Goal: Communication & Community: Connect with others

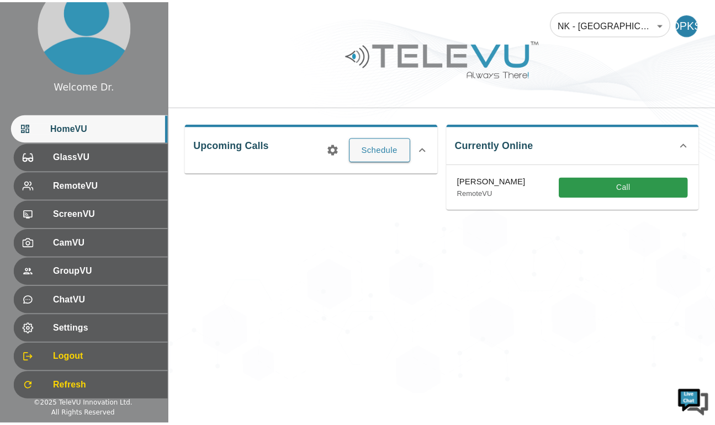
scroll to position [24, 0]
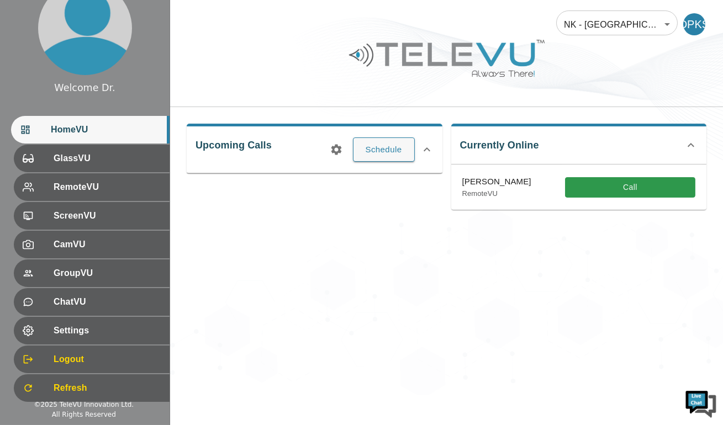
click at [116, 239] on span "CamVU" at bounding box center [107, 244] width 107 height 13
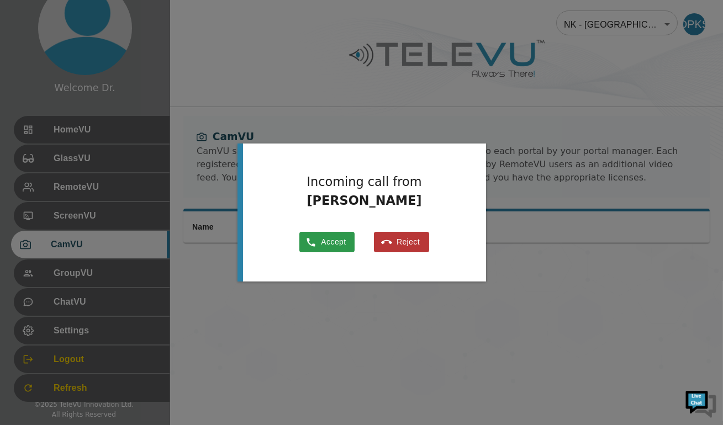
click at [326, 241] on button "Accept" at bounding box center [326, 242] width 55 height 20
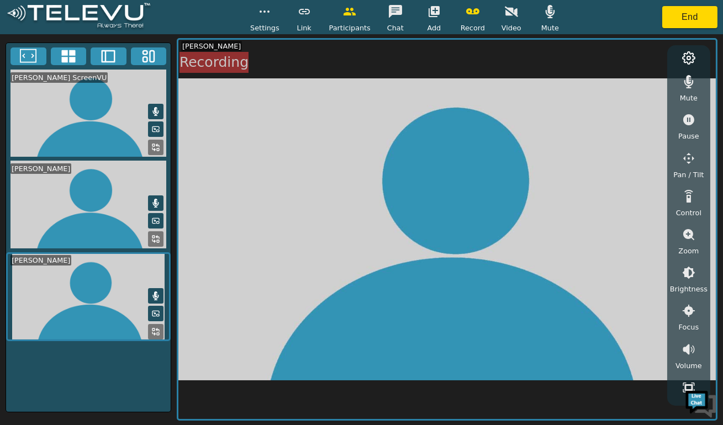
click at [332, 272] on video at bounding box center [446, 229] width 537 height 379
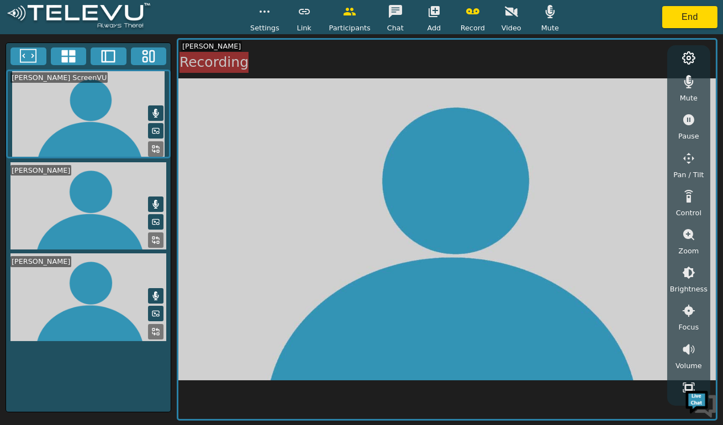
click at [26, 56] on icon at bounding box center [28, 56] width 17 height 17
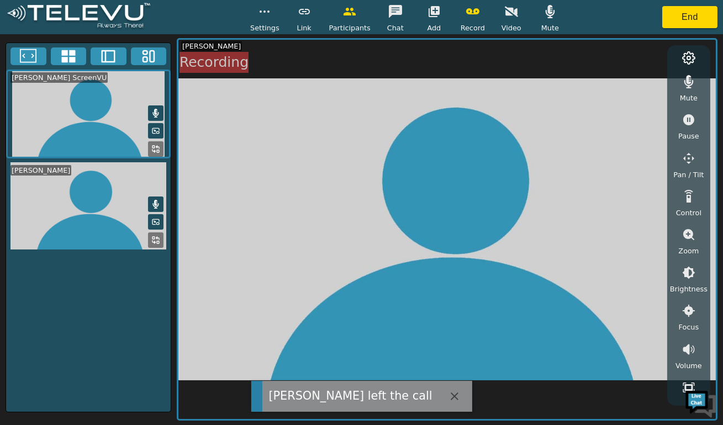
click at [692, 23] on button "End" at bounding box center [689, 17] width 55 height 22
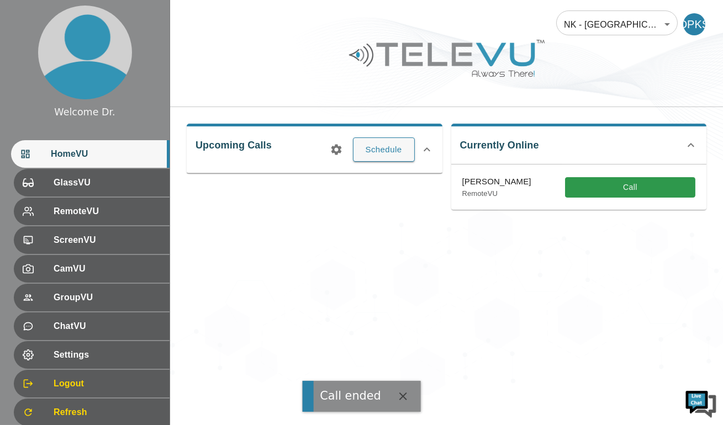
click at [583, 270] on div "NK - [GEOGRAPHIC_DATA] 207 ​ DPKS Upcoming Calls Schedule Currently Online [PER…" at bounding box center [446, 197] width 553 height 395
click at [101, 270] on span "CamVU" at bounding box center [107, 268] width 107 height 13
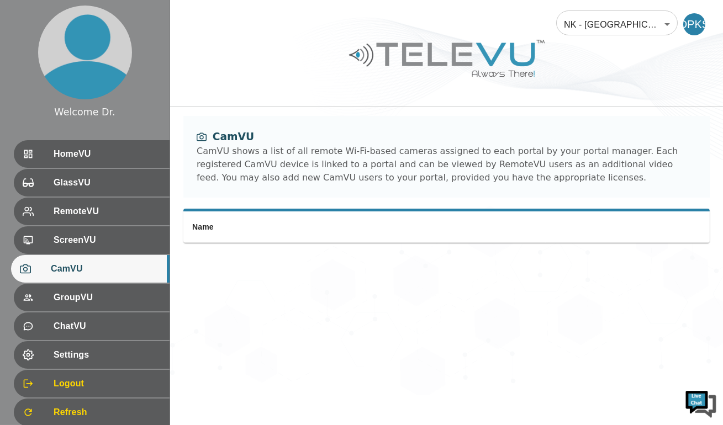
click at [100, 355] on span "Settings" at bounding box center [107, 354] width 107 height 13
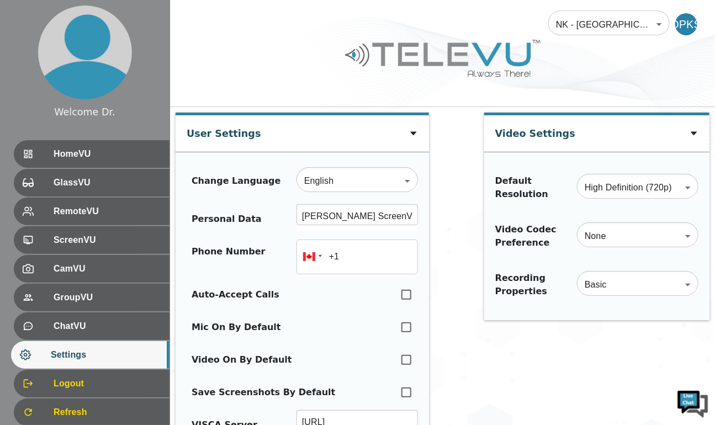
click at [91, 242] on span "ScreenVU" at bounding box center [107, 239] width 107 height 13
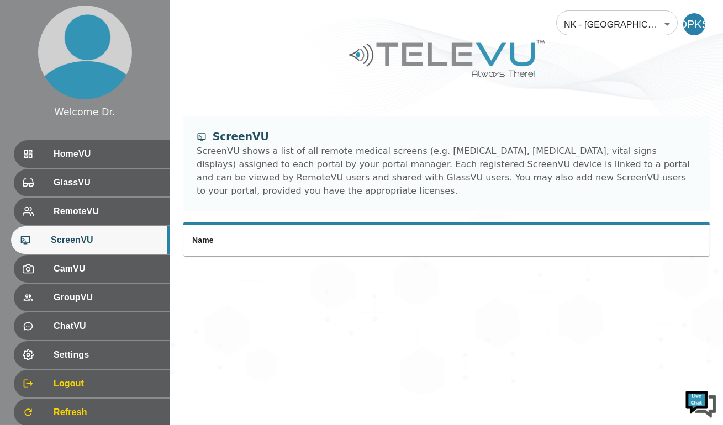
click at [87, 155] on span "HomeVU" at bounding box center [107, 153] width 107 height 13
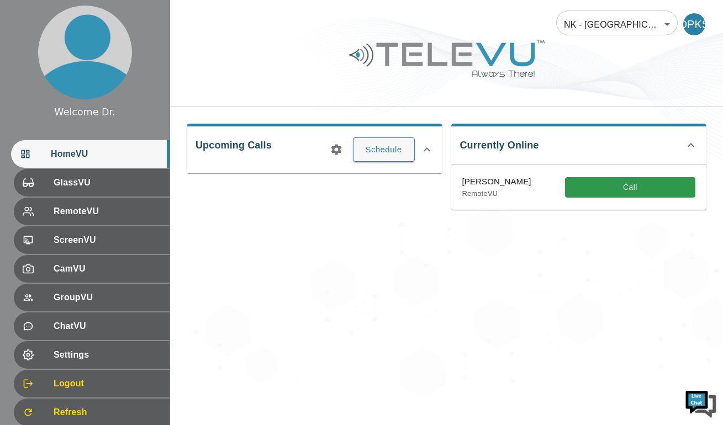
click at [98, 269] on span "CamVU" at bounding box center [107, 268] width 107 height 13
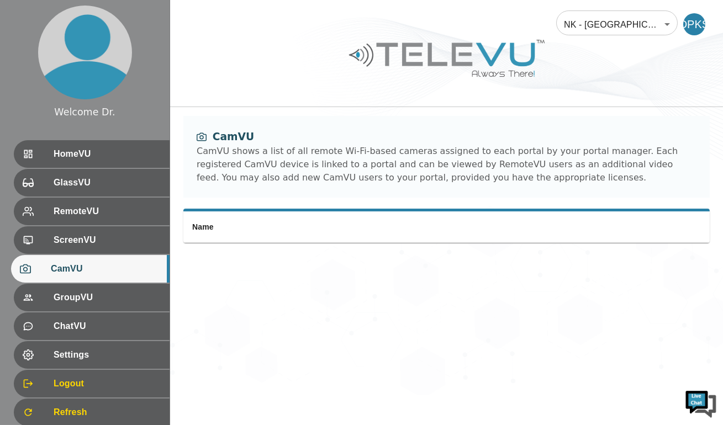
click at [79, 357] on span "Settings" at bounding box center [107, 354] width 107 height 13
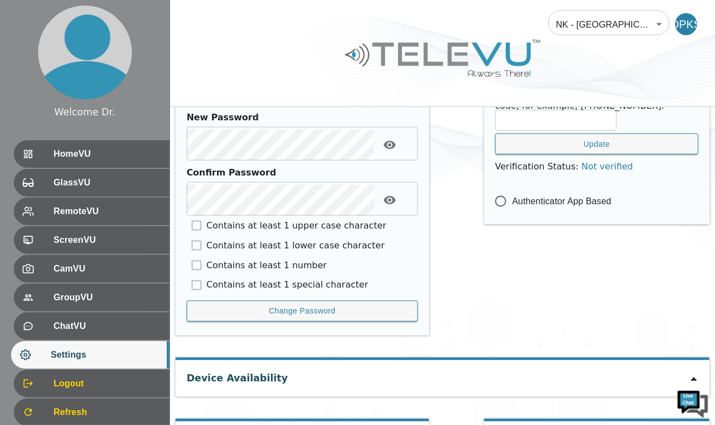
scroll to position [553, 0]
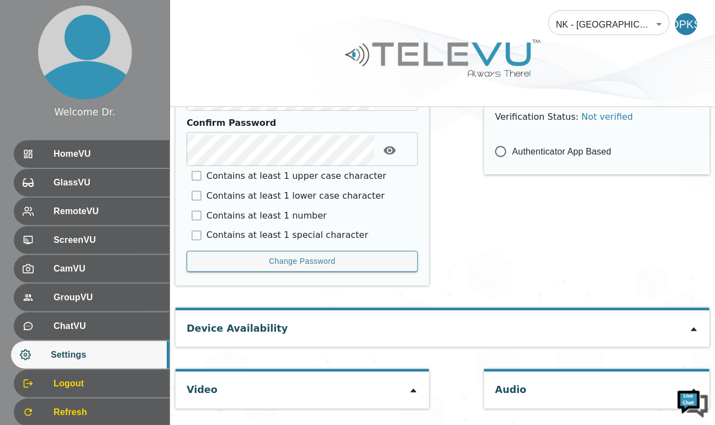
click at [409, 390] on icon at bounding box center [413, 390] width 9 height 9
type input "bcd772c021509cf80e14ccc0af13aefee06b380f46f5f209c93f8d95717546a1"
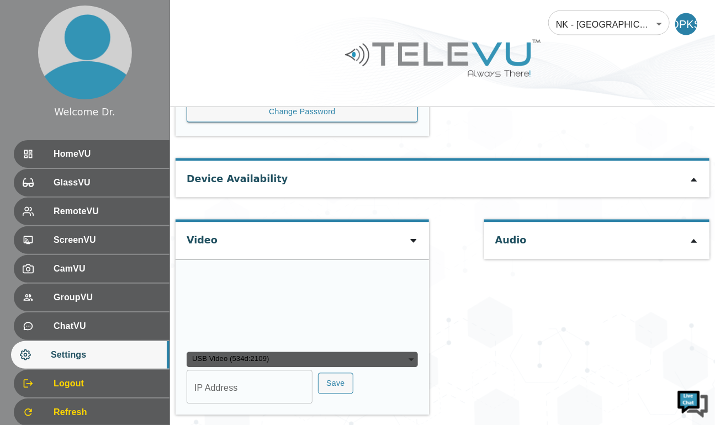
scroll to position [787, 0]
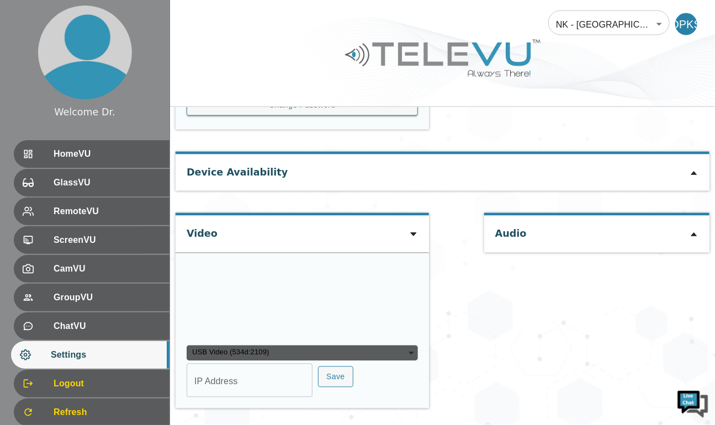
click at [344, 280] on video at bounding box center [270, 300] width 166 height 83
click at [337, 284] on video at bounding box center [270, 300] width 166 height 83
click at [341, 371] on button "Save" at bounding box center [335, 378] width 35 height 22
click at [351, 285] on video at bounding box center [270, 300] width 166 height 83
click at [330, 280] on video at bounding box center [270, 300] width 166 height 83
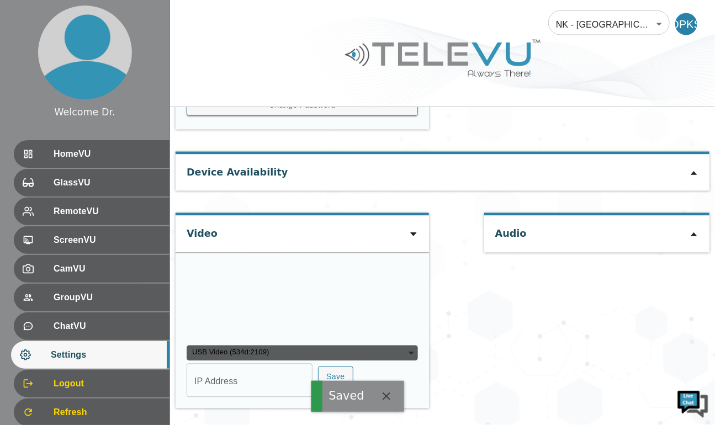
click at [335, 281] on video at bounding box center [270, 300] width 166 height 83
click at [283, 279] on video at bounding box center [270, 300] width 166 height 83
click at [78, 153] on span "HomeVU" at bounding box center [107, 153] width 107 height 13
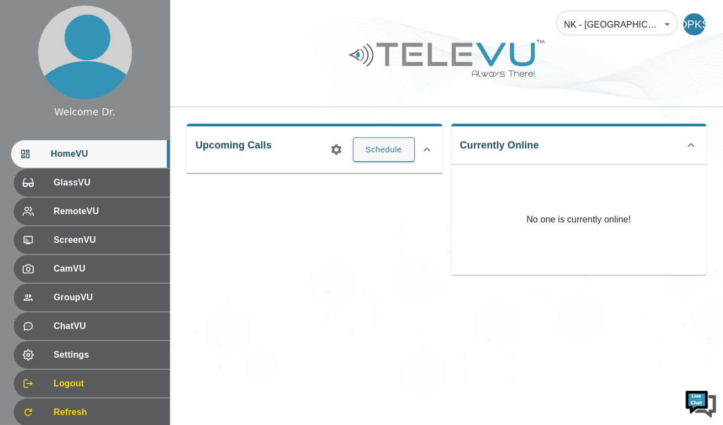
click at [89, 190] on div "GlassVU" at bounding box center [92, 183] width 156 height 28
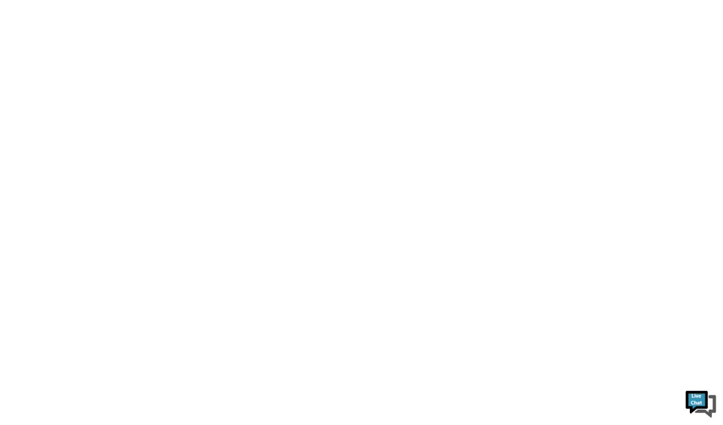
click at [672, 0] on html at bounding box center [361, 0] width 723 height 0
click at [382, 0] on html at bounding box center [361, 0] width 723 height 0
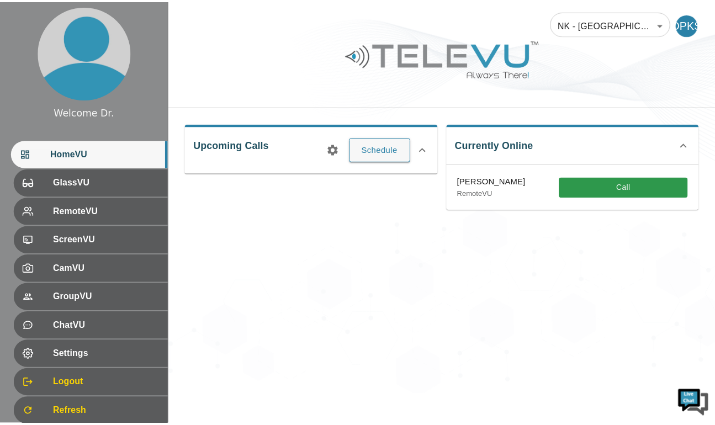
scroll to position [34, 0]
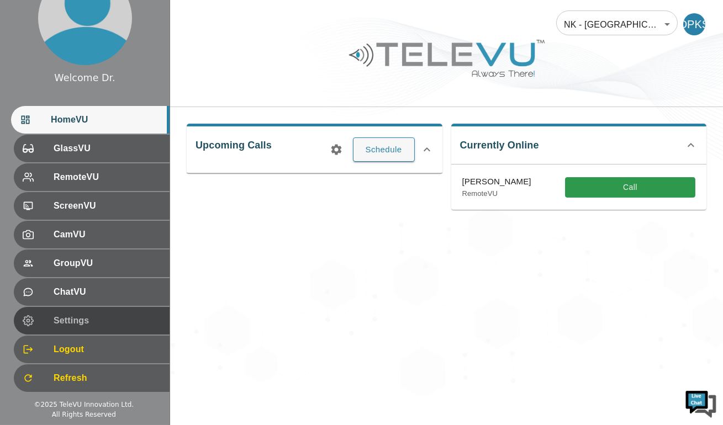
click at [78, 331] on div "Settings" at bounding box center [92, 321] width 156 height 28
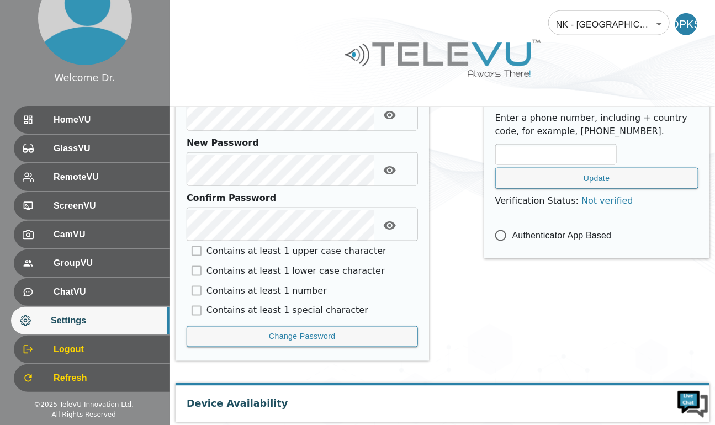
scroll to position [553, 0]
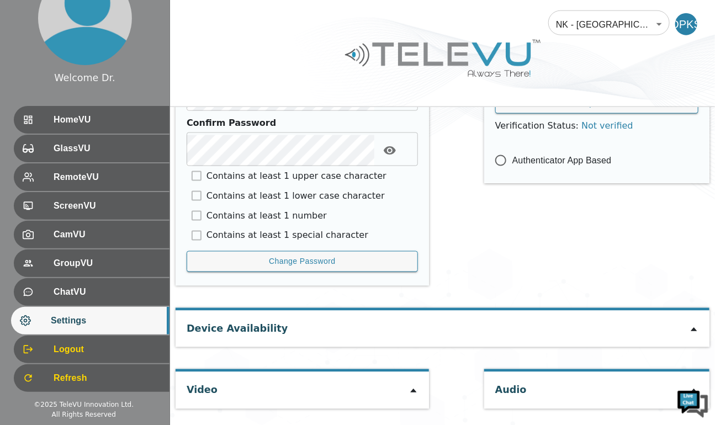
click at [410, 391] on icon at bounding box center [413, 391] width 6 height 4
type input "bcd772c021509cf80e14ccc0af13aefee06b380f46f5f209c93f8d95717546a1"
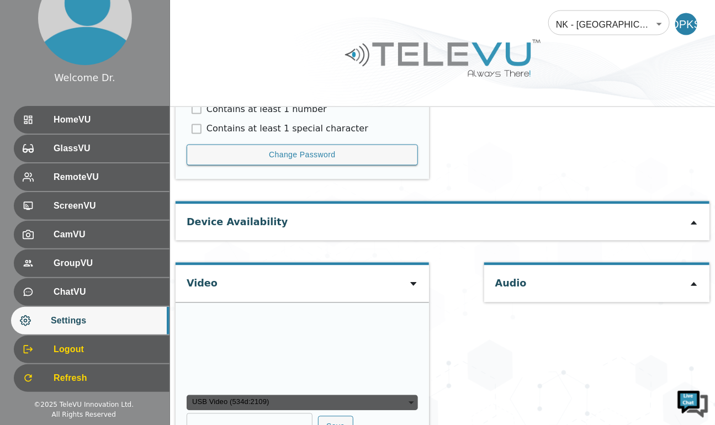
scroll to position [787, 0]
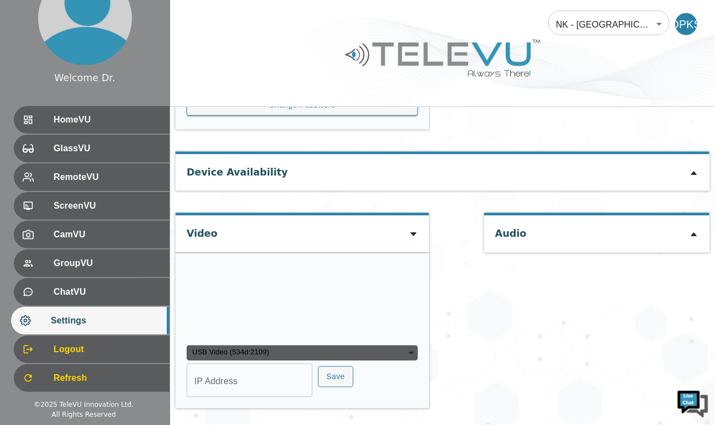
click at [296, 288] on video at bounding box center [270, 300] width 166 height 83
click at [299, 294] on video at bounding box center [270, 300] width 166 height 83
click at [316, 290] on video at bounding box center [270, 300] width 166 height 83
click at [316, 294] on video at bounding box center [270, 300] width 166 height 83
click at [121, 317] on span "Settings" at bounding box center [106, 320] width 110 height 13
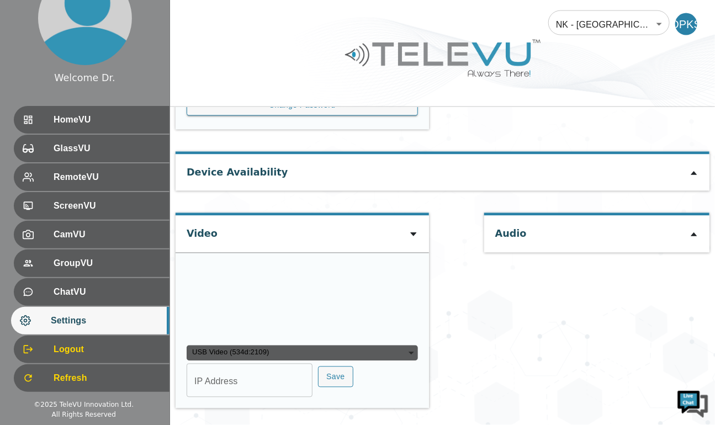
click at [107, 118] on span "HomeVU" at bounding box center [107, 119] width 107 height 13
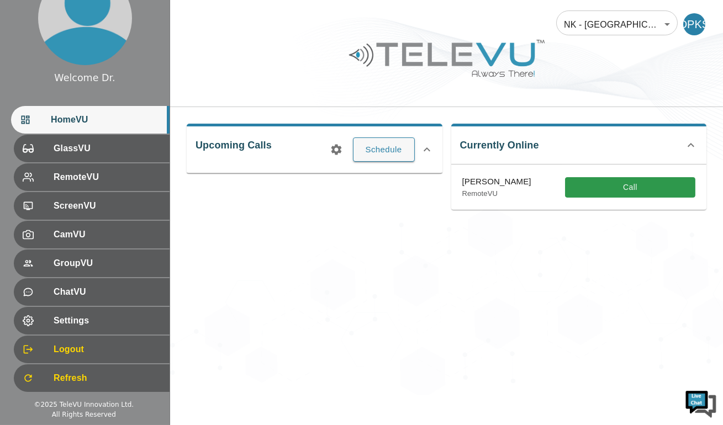
click at [93, 208] on span "ScreenVU" at bounding box center [107, 205] width 107 height 13
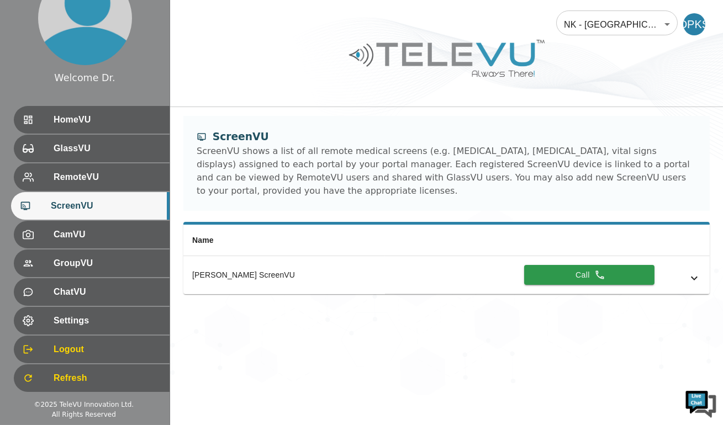
click at [80, 255] on div "GroupVU" at bounding box center [92, 264] width 156 height 28
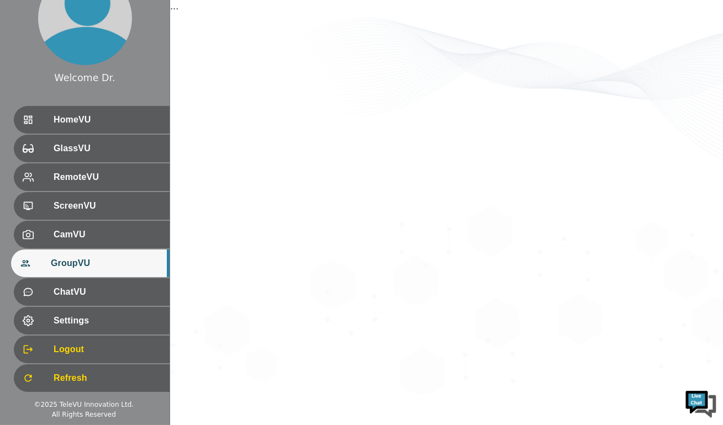
click at [91, 236] on span "CamVU" at bounding box center [107, 234] width 107 height 13
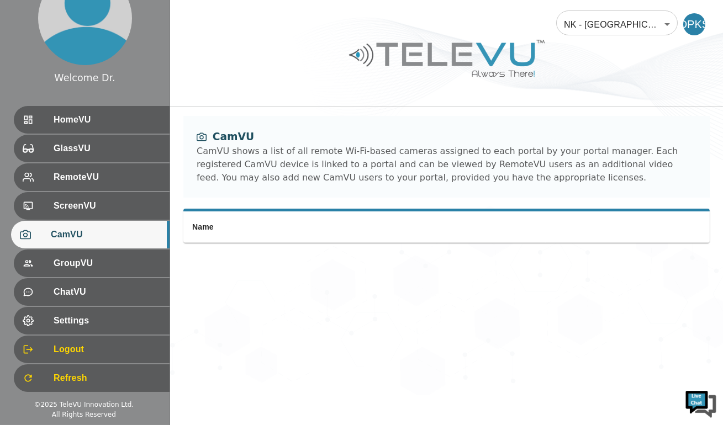
click at [94, 214] on div "ScreenVU" at bounding box center [92, 206] width 156 height 28
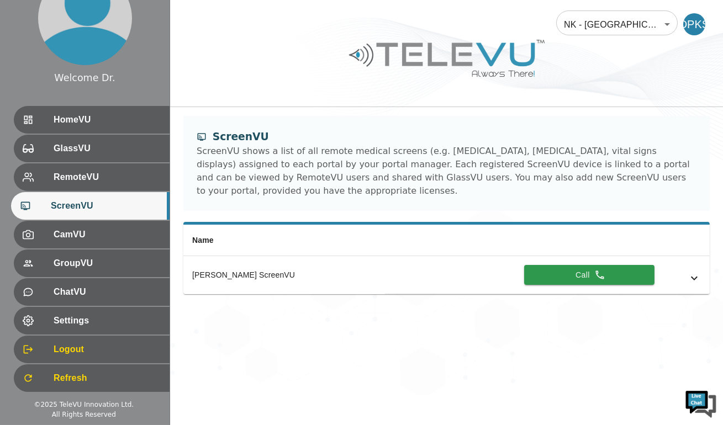
click at [116, 230] on span "CamVU" at bounding box center [107, 234] width 107 height 13
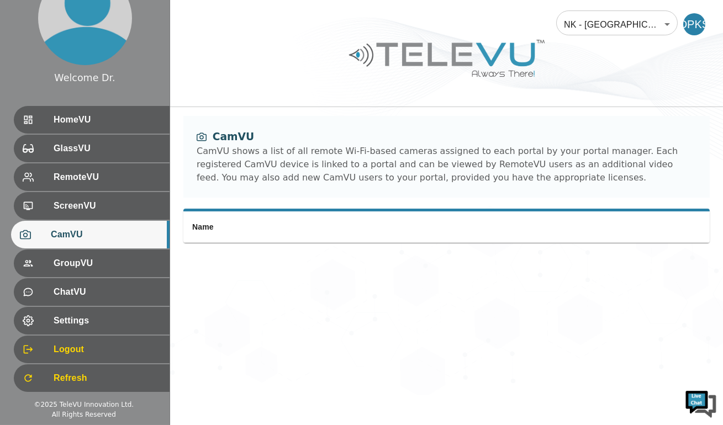
click at [114, 259] on span "GroupVU" at bounding box center [107, 263] width 107 height 13
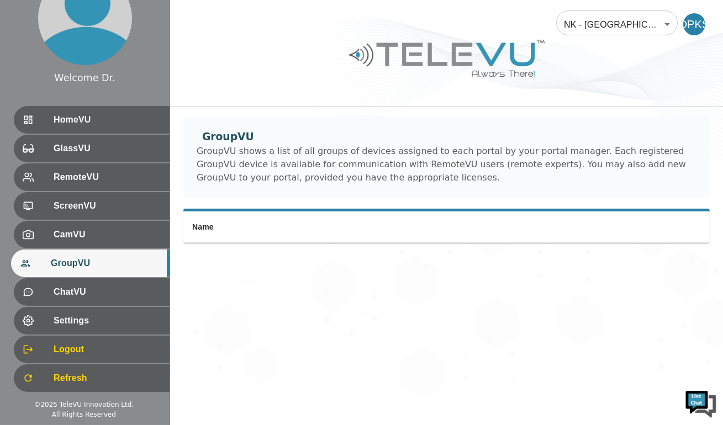
click at [105, 278] on div "ChatVU" at bounding box center [92, 292] width 156 height 28
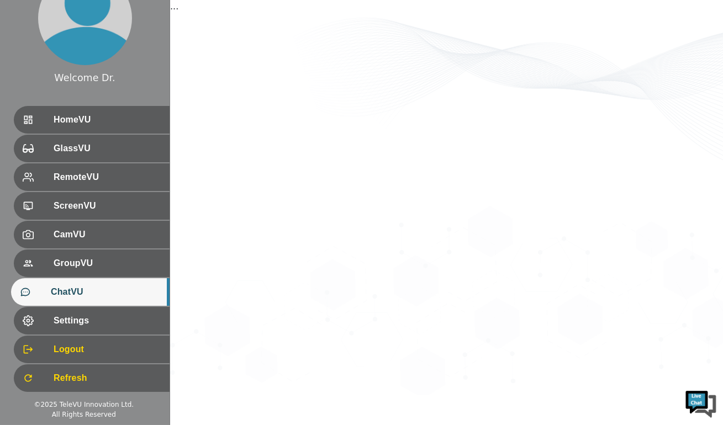
click at [93, 321] on span "Settings" at bounding box center [107, 320] width 107 height 13
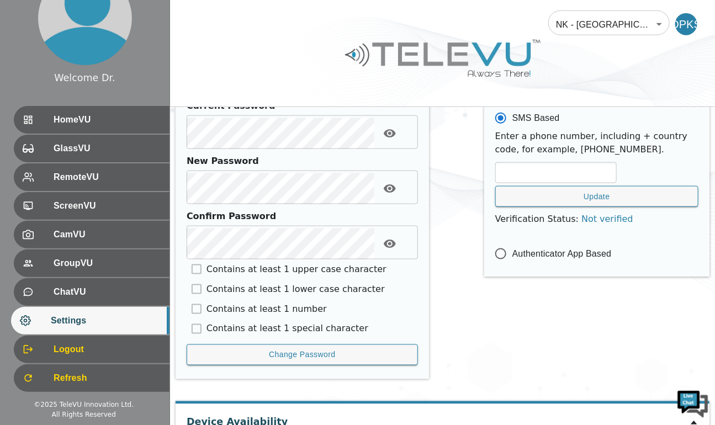
scroll to position [553, 0]
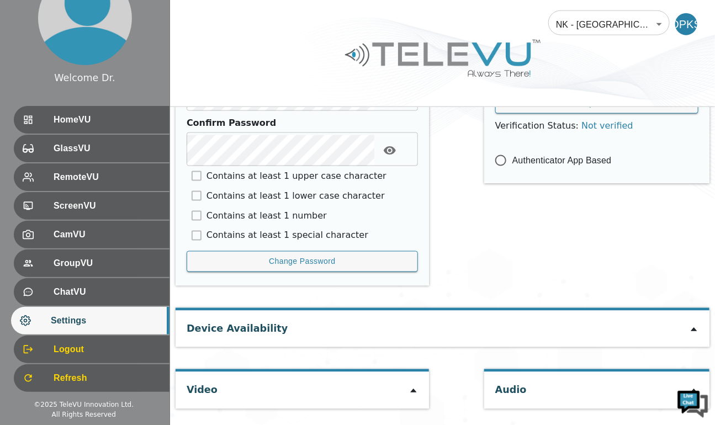
click at [410, 391] on icon at bounding box center [413, 391] width 6 height 4
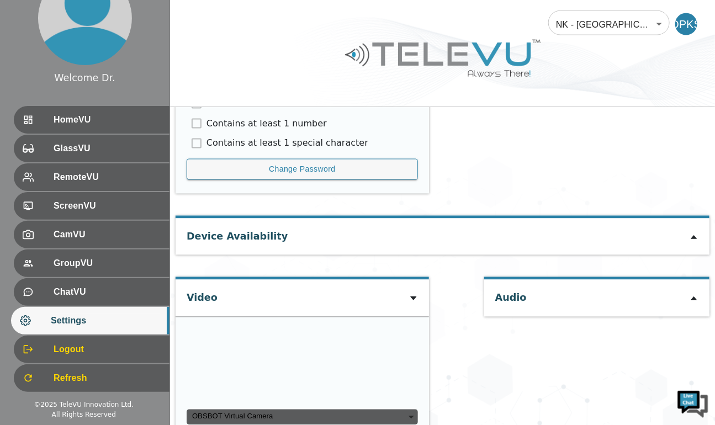
scroll to position [746, 0]
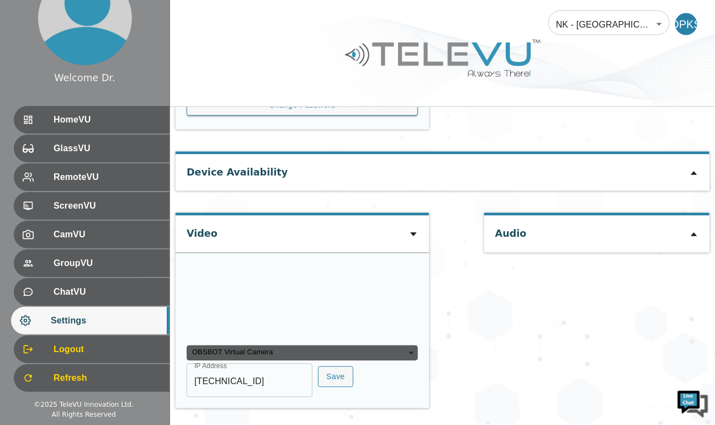
click at [339, 302] on video at bounding box center [270, 300] width 166 height 83
click at [410, 233] on icon at bounding box center [413, 235] width 6 height 4
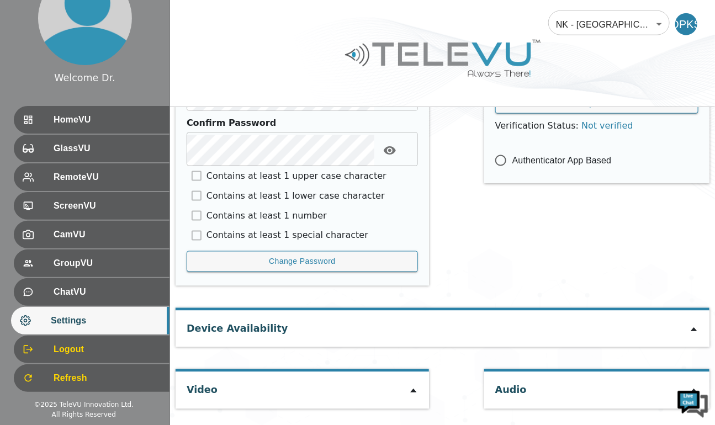
click at [410, 391] on icon at bounding box center [413, 391] width 6 height 4
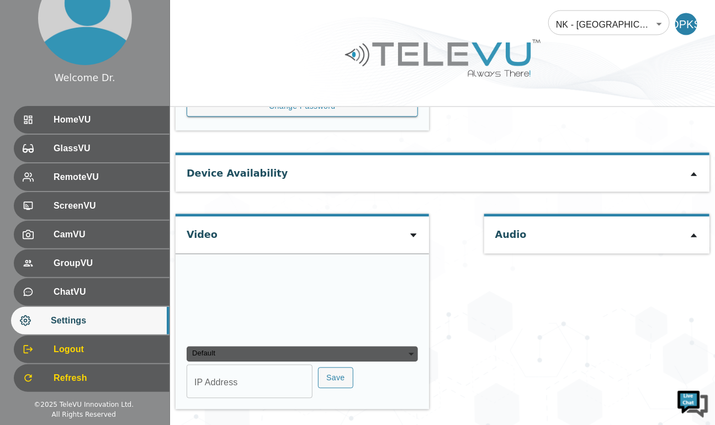
type input "bcd772c021509cf80e14ccc0af13aefee06b380f46f5f209c93f8d95717546a1"
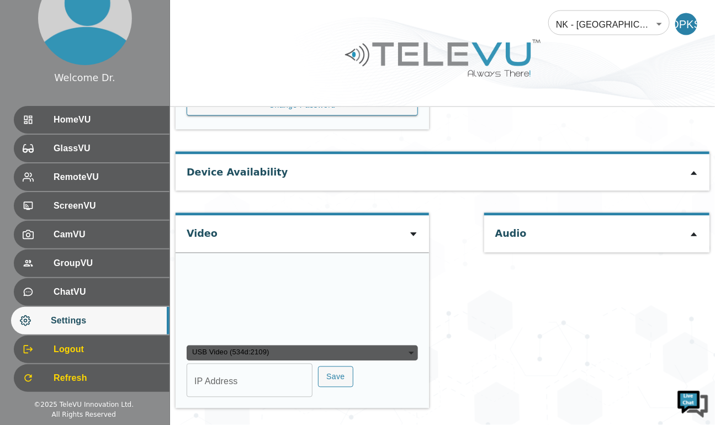
scroll to position [787, 0]
click at [666, 417] on div "Audio" at bounding box center [596, 316] width 225 height 206
click at [77, 120] on span "HomeVU" at bounding box center [107, 119] width 107 height 13
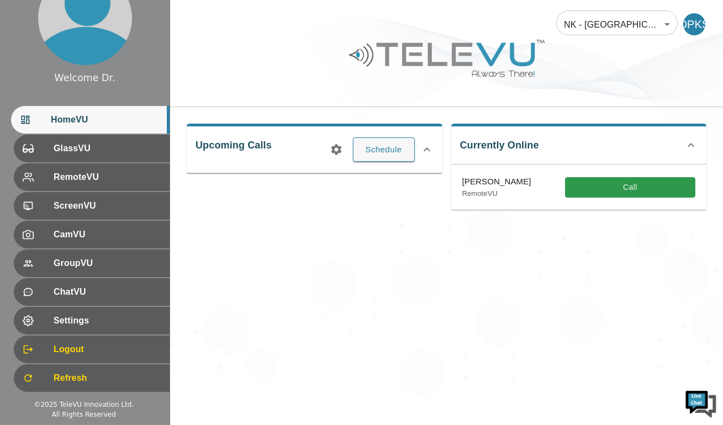
click at [629, 189] on button "Call" at bounding box center [630, 187] width 130 height 20
click at [412, 325] on div "NK - [GEOGRAPHIC_DATA] 207 ​ DPKS Upcoming Calls Schedule Currently Online [PER…" at bounding box center [446, 197] width 553 height 395
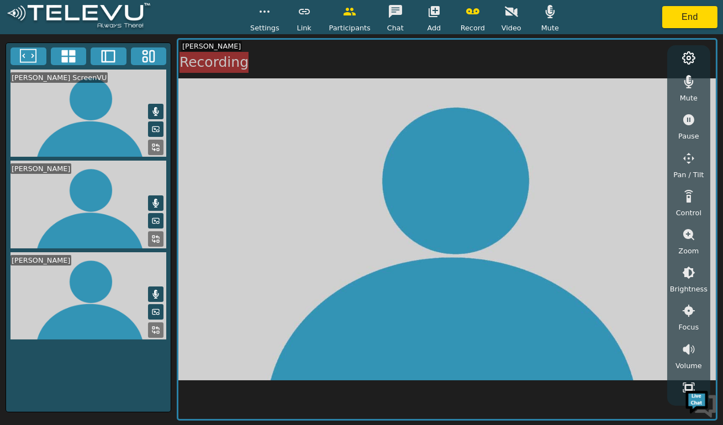
click at [118, 284] on video at bounding box center [88, 296] width 164 height 88
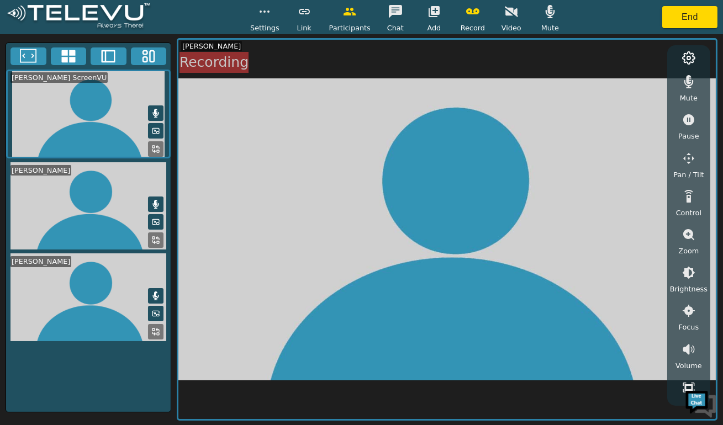
click at [661, 395] on video at bounding box center [446, 229] width 537 height 379
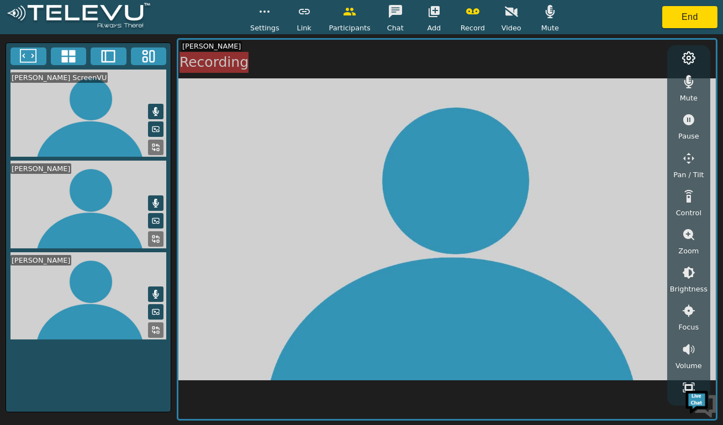
click at [700, 14] on button "End" at bounding box center [689, 17] width 55 height 22
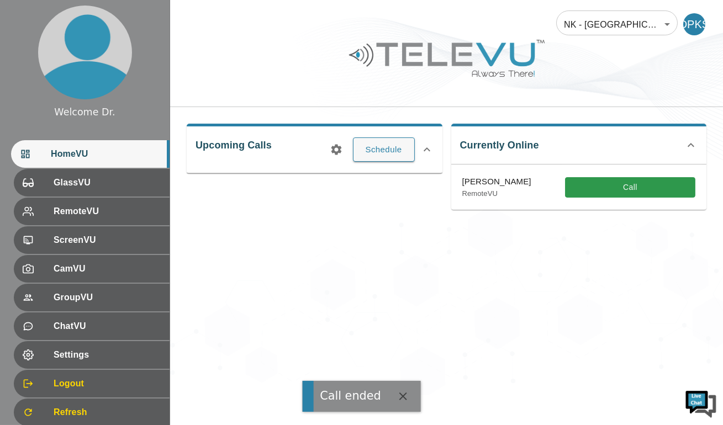
click at [298, 282] on div "NK - [GEOGRAPHIC_DATA] 207 ​ DPKS Upcoming Calls Schedule Currently Online [PER…" at bounding box center [446, 197] width 553 height 395
click at [83, 359] on span "Settings" at bounding box center [107, 354] width 107 height 13
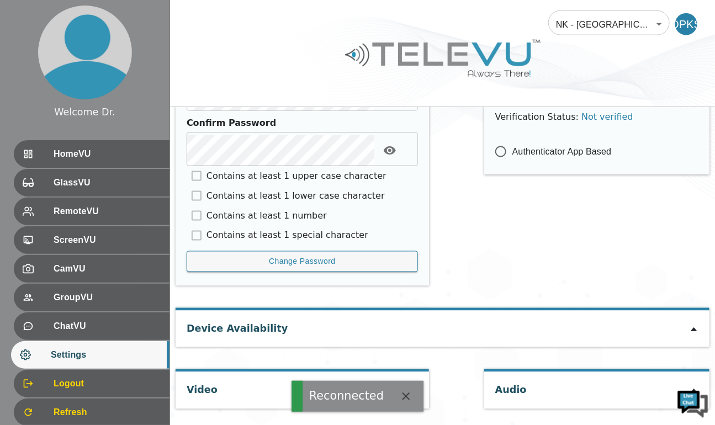
scroll to position [551, 0]
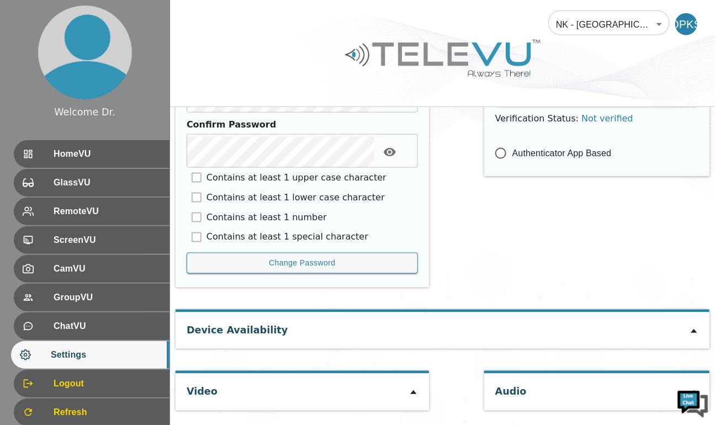
click at [410, 392] on icon at bounding box center [413, 393] width 6 height 4
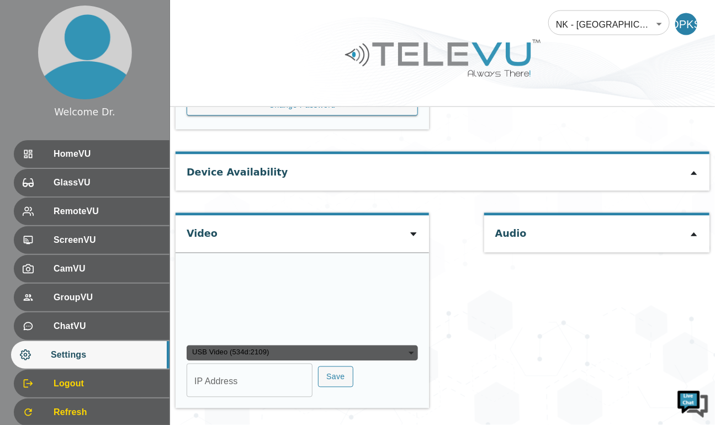
scroll to position [787, 0]
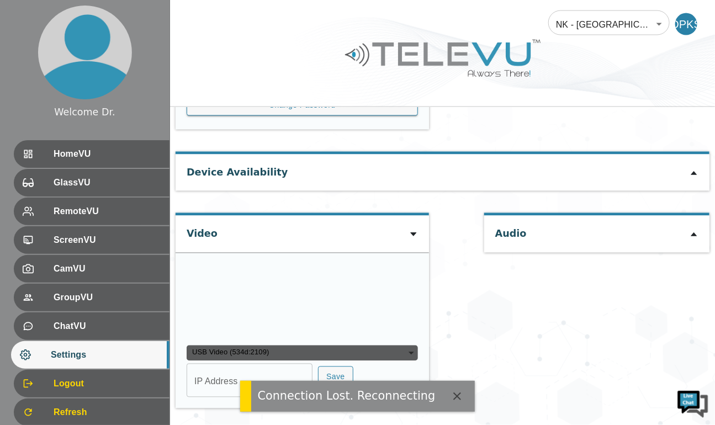
click at [387, 354] on div "USB Video (534d:2109)" at bounding box center [302, 353] width 231 height 15
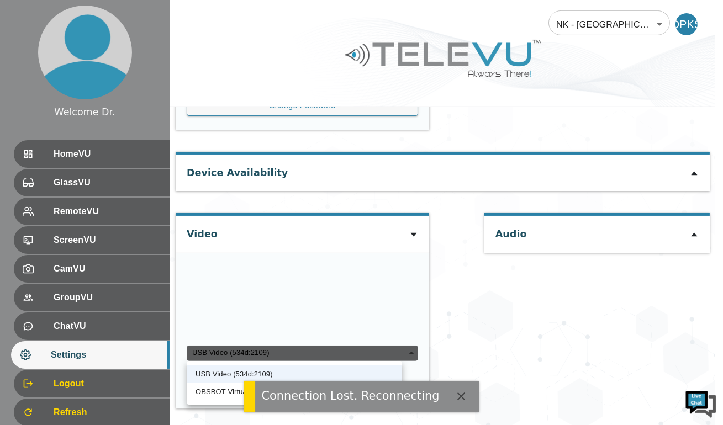
click at [496, 288] on div at bounding box center [361, 212] width 723 height 425
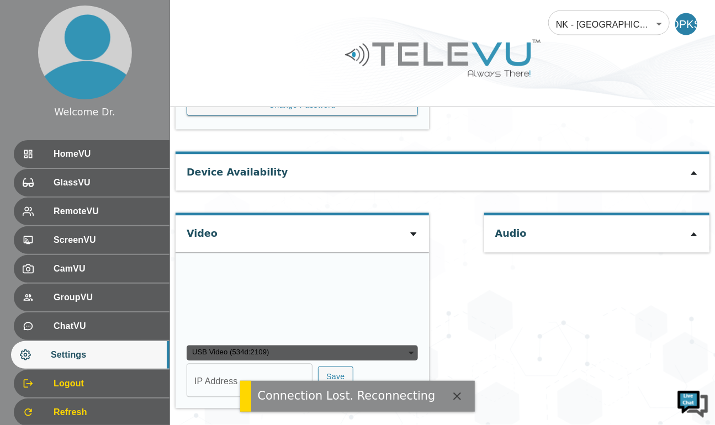
click at [392, 355] on div "USB Video (534d:2109)" at bounding box center [302, 353] width 231 height 15
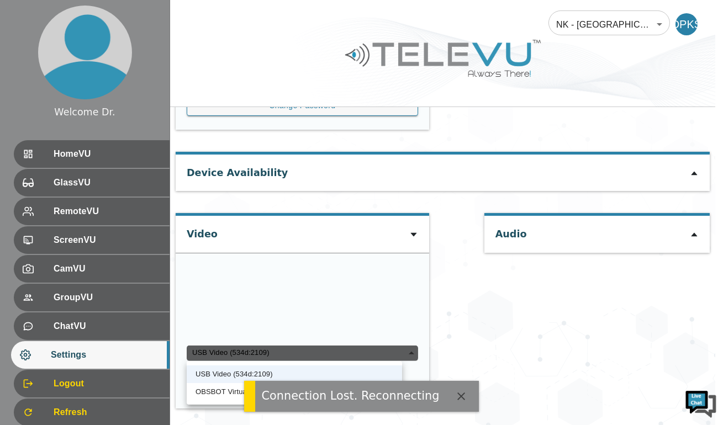
click at [233, 397] on li "OBSBOT Virtual Camera" at bounding box center [294, 392] width 215 height 18
type input "23208a3a33edabb432725cff2415e8ac4c5118183051e3d2449c937af5cbad63"
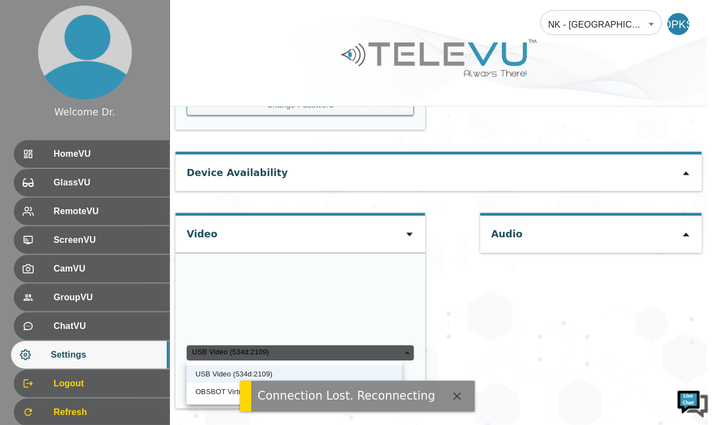
type input "[TECHNICAL_ID]"
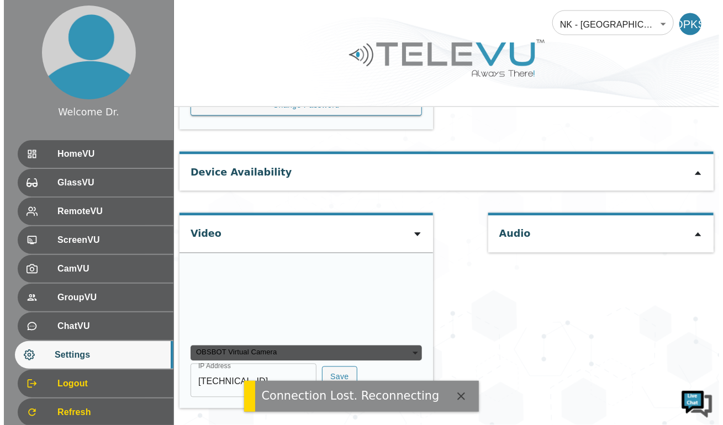
scroll to position [746, 0]
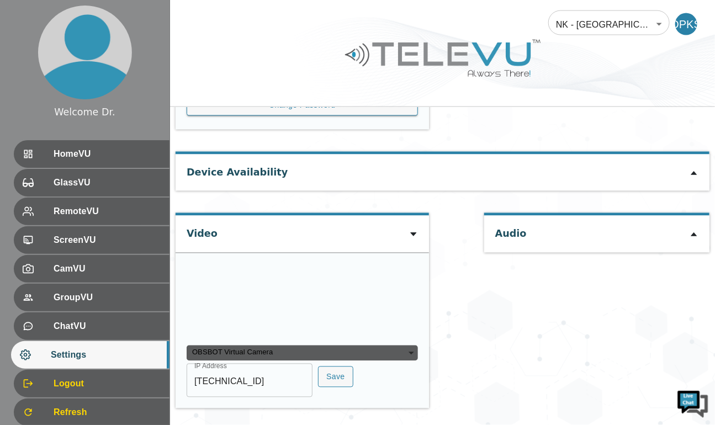
click at [395, 356] on div "OBSBOT Virtual Camera" at bounding box center [302, 353] width 231 height 15
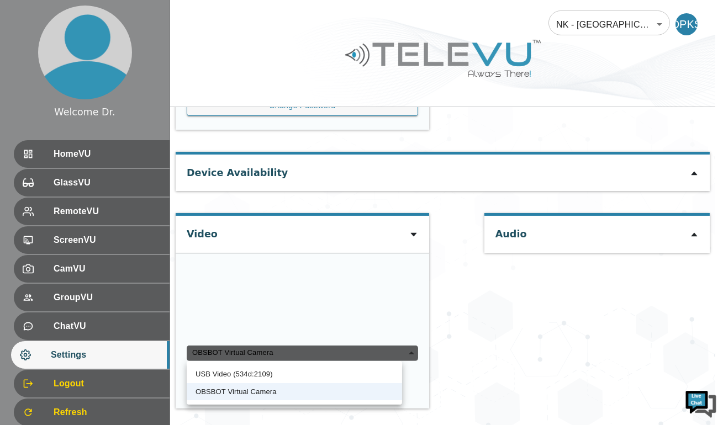
click at [278, 375] on li "USB Video (534d:2109)" at bounding box center [294, 374] width 215 height 18
type input "bcd772c021509cf80e14ccc0af13aefee06b380f46f5f209c93f8d95717546a1"
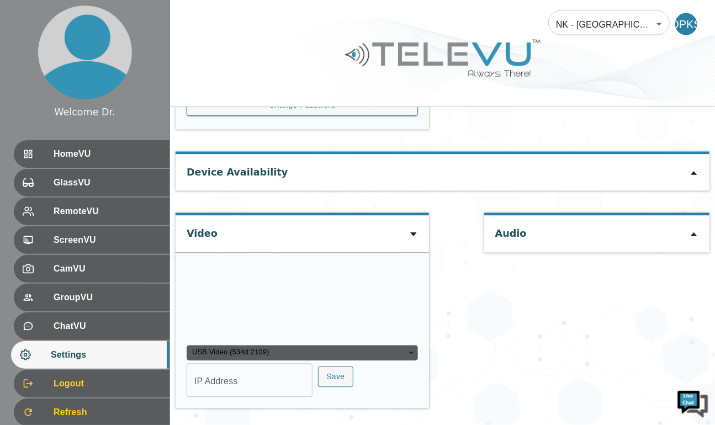
click at [391, 361] on div "USB Video (534d:2109)" at bounding box center [302, 353] width 231 height 15
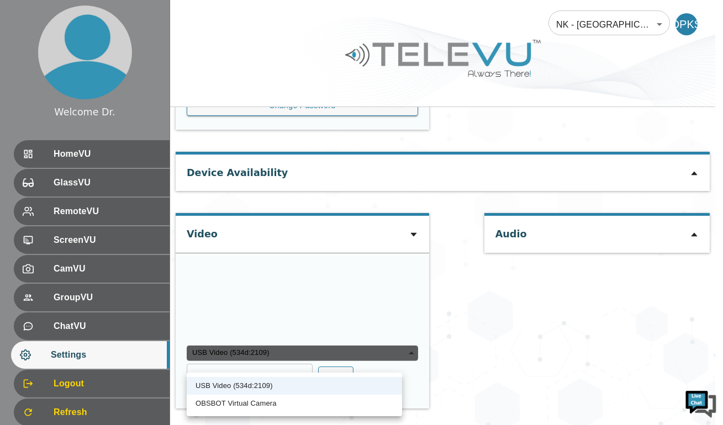
click at [280, 410] on li "OBSBOT Virtual Camera" at bounding box center [294, 404] width 215 height 18
type input "23208a3a33edabb432725cff2415e8ac4c5118183051e3d2449c937af5cbad63"
type input "[TECHNICAL_ID]"
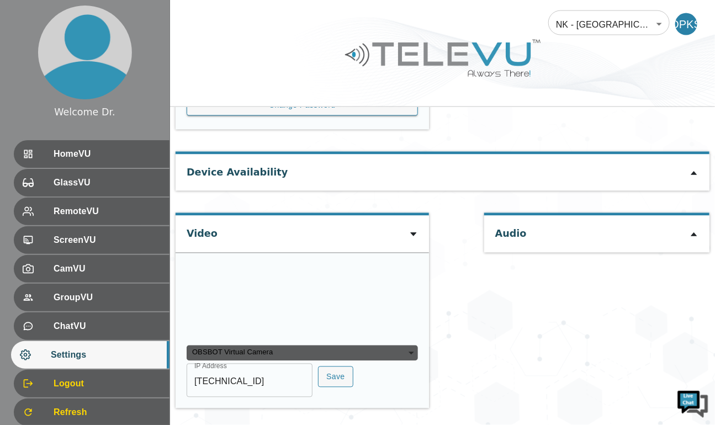
click at [301, 278] on video at bounding box center [270, 300] width 166 height 83
click at [392, 352] on div "OBSBOT Virtual Camera" at bounding box center [302, 353] width 231 height 15
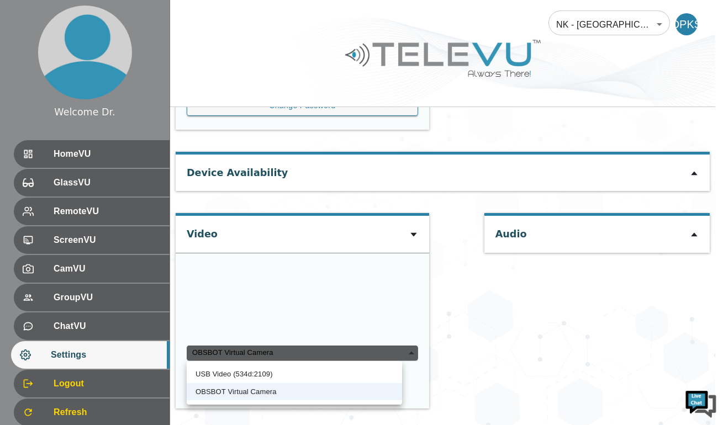
click at [278, 373] on li "USB Video (534d:2109)" at bounding box center [294, 374] width 215 height 18
type input "bcd772c021509cf80e14ccc0af13aefee06b380f46f5f209c93f8d95717546a1"
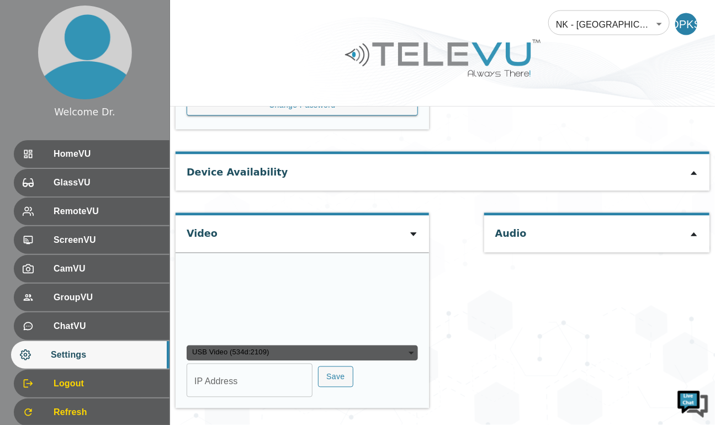
click at [694, 233] on icon at bounding box center [694, 235] width 6 height 4
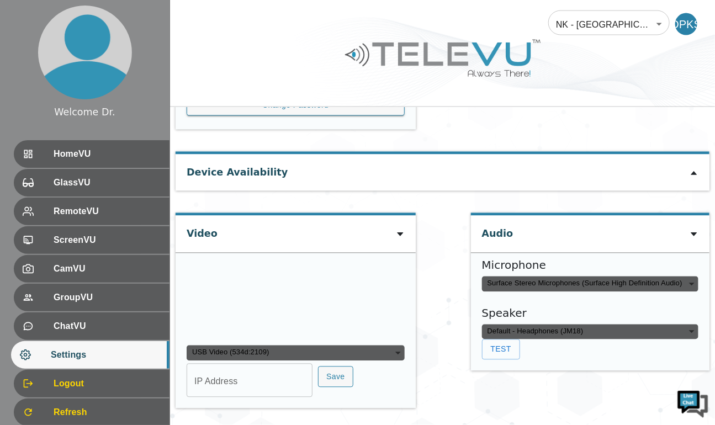
scroll to position [760, 0]
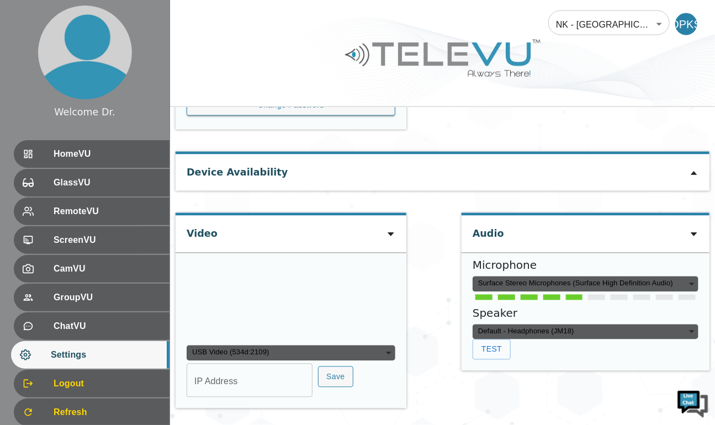
click at [486, 339] on button "Test" at bounding box center [492, 349] width 38 height 20
click at [352, 311] on video at bounding box center [270, 300] width 166 height 83
click at [407, 71] on img at bounding box center [442, 58] width 199 height 46
click at [483, 382] on div "Audio Microphone Surface Stereo Microphones (Surface High Definition Audio) 3f9…" at bounding box center [585, 316] width 248 height 206
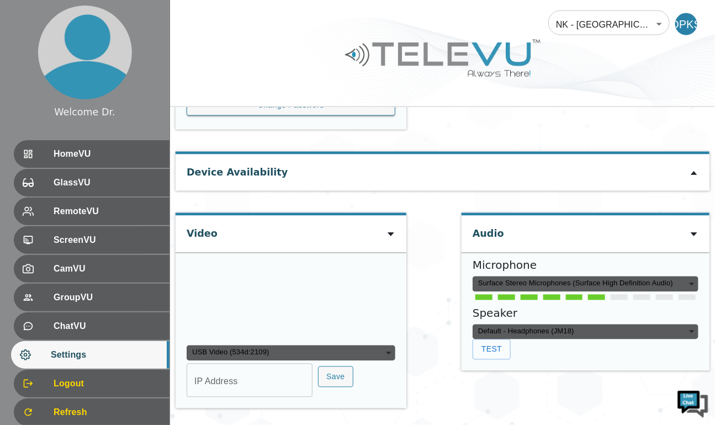
click at [375, 348] on div "USB Video (534d:2109)" at bounding box center [291, 353] width 209 height 15
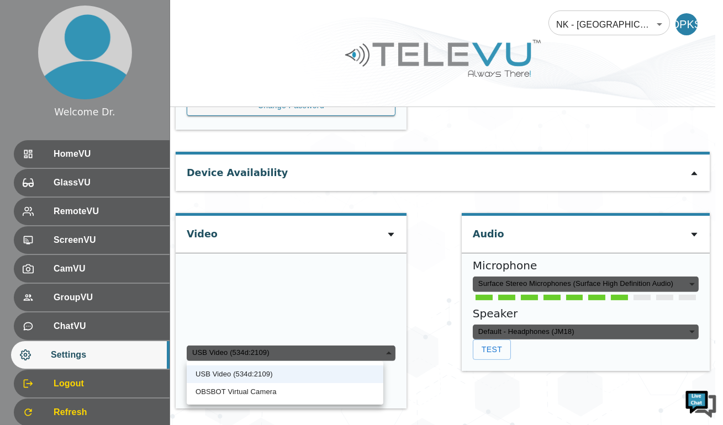
click at [297, 392] on li "OBSBOT Virtual Camera" at bounding box center [285, 392] width 197 height 18
type input "23208a3a33edabb432725cff2415e8ac4c5118183051e3d2449c937af5cbad63"
type input "[TECHNICAL_ID]"
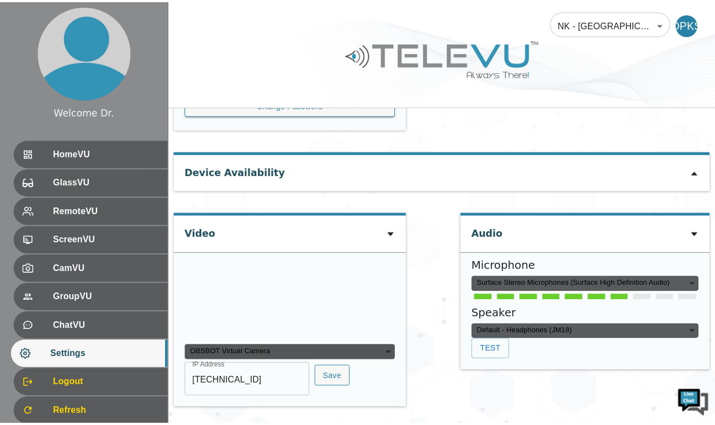
scroll to position [749, 0]
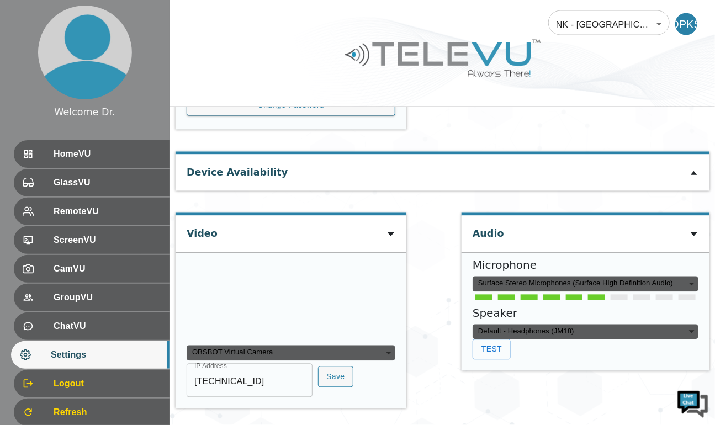
click at [288, 291] on video at bounding box center [270, 300] width 166 height 83
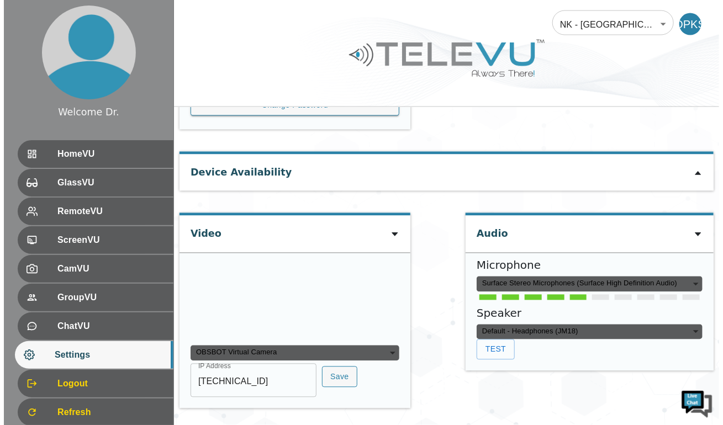
scroll to position [746, 0]
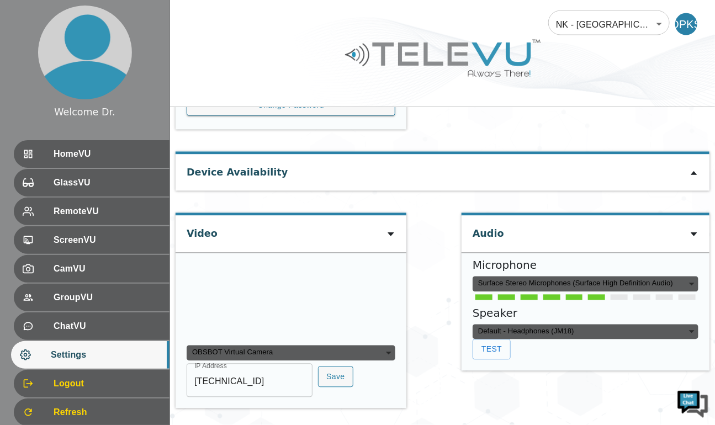
click at [374, 361] on div "OBSBOT Virtual Camera" at bounding box center [291, 353] width 209 height 15
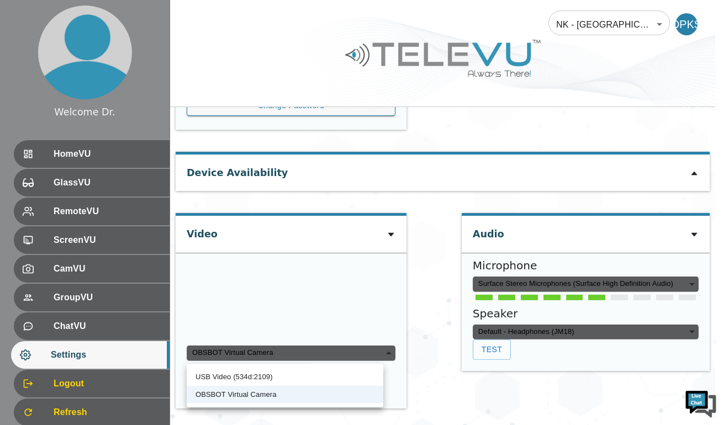
click at [301, 375] on li "USB Video (534d:2109)" at bounding box center [285, 377] width 197 height 18
type input "bcd772c021509cf80e14ccc0af13aefee06b380f46f5f209c93f8d95717546a1"
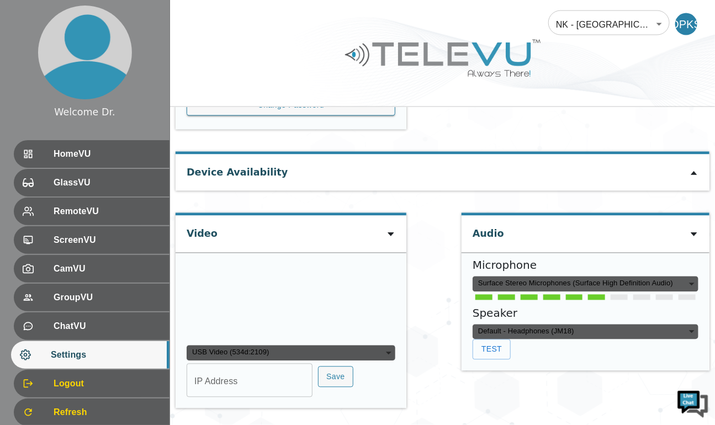
scroll to position [786, 0]
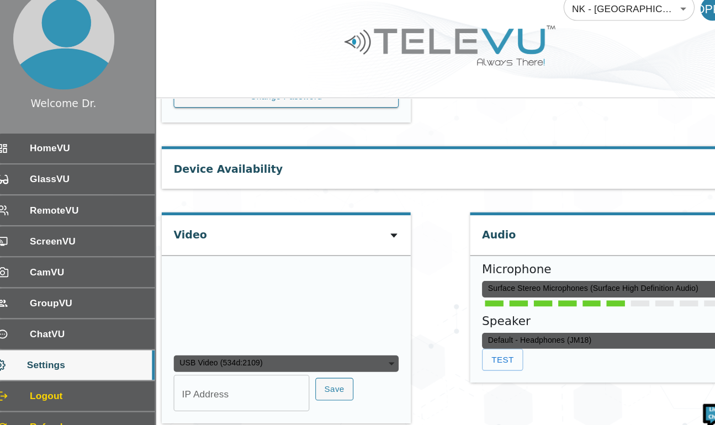
click at [388, 233] on icon at bounding box center [391, 235] width 6 height 4
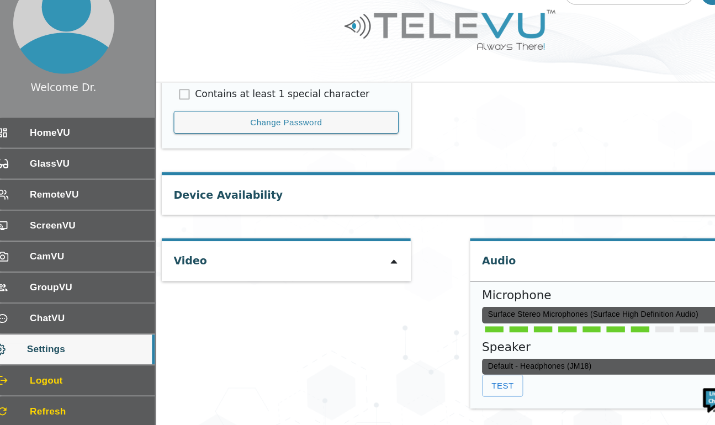
click at [388, 273] on icon at bounding box center [391, 274] width 6 height 4
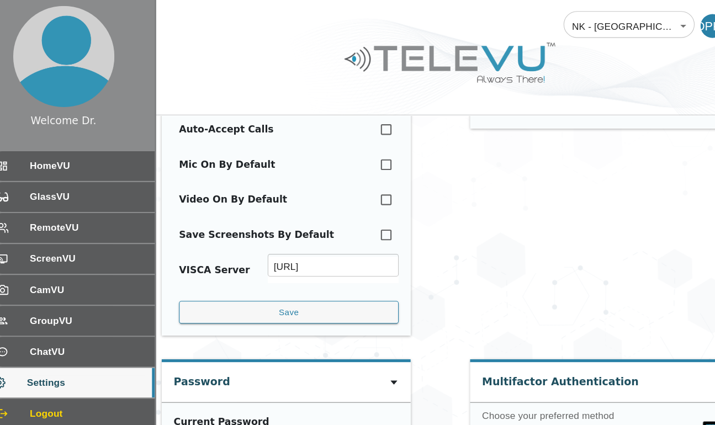
scroll to position [0, 0]
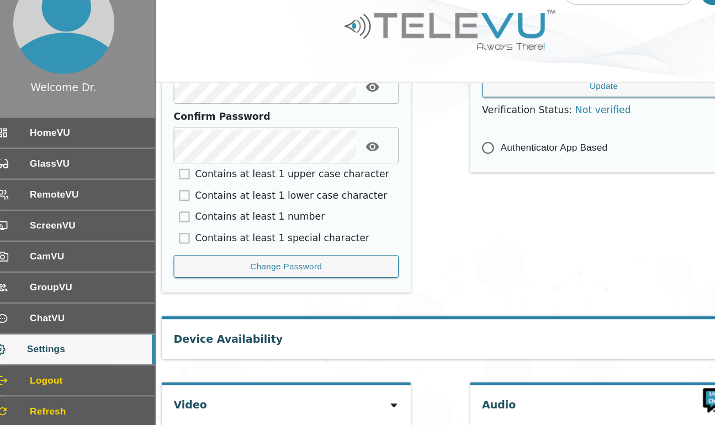
scroll to position [786, 0]
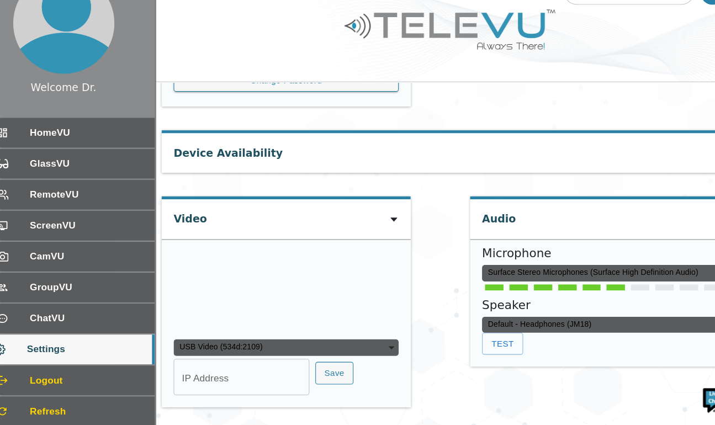
click at [337, 378] on button "Save" at bounding box center [335, 378] width 35 height 22
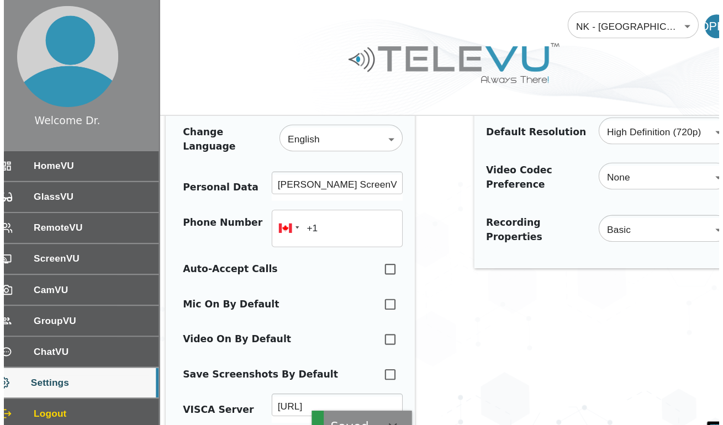
scroll to position [0, 0]
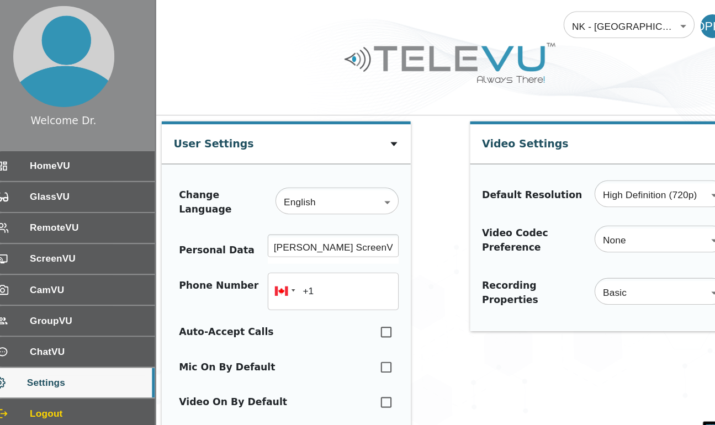
click at [109, 155] on span "HomeVU" at bounding box center [107, 153] width 107 height 13
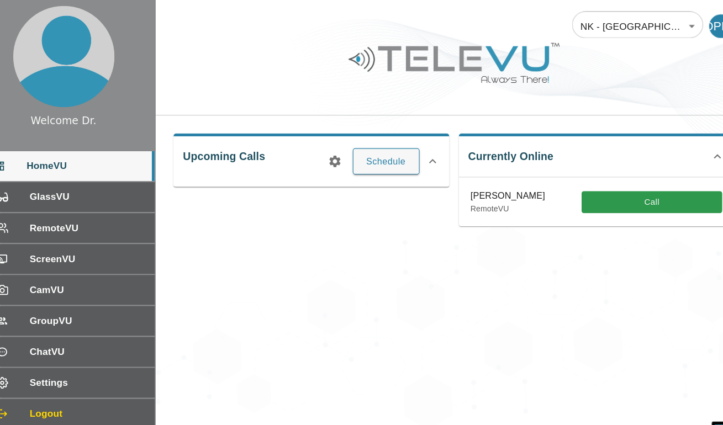
click at [425, 149] on icon at bounding box center [426, 149] width 7 height 4
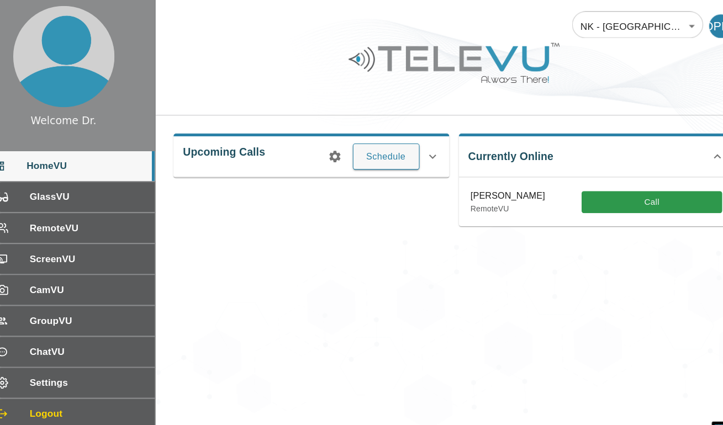
click at [426, 145] on icon at bounding box center [426, 145] width 7 height 4
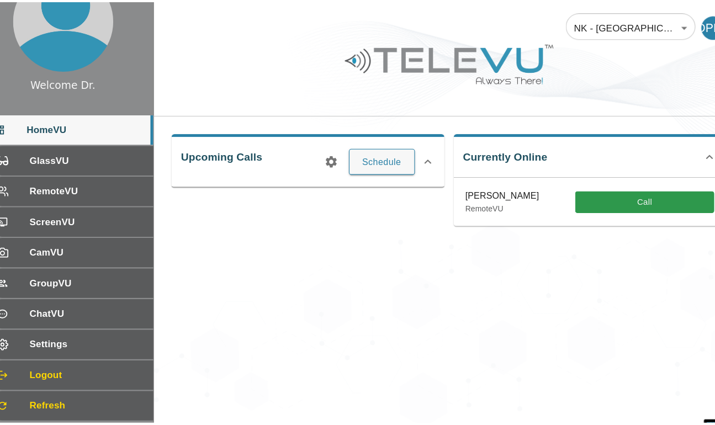
scroll to position [28, 0]
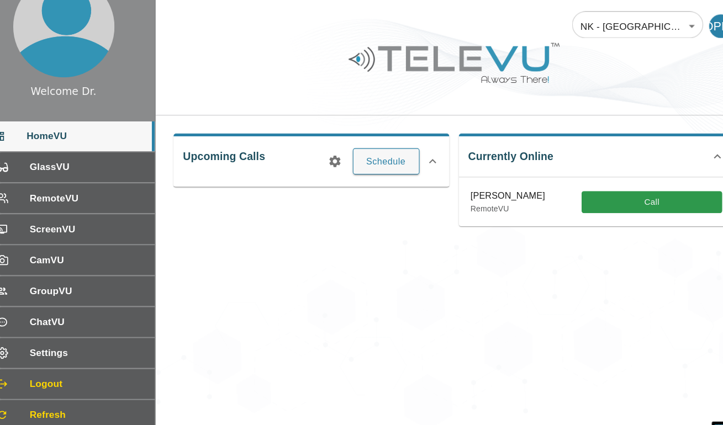
click at [97, 299] on span "ChatVU" at bounding box center [107, 298] width 107 height 13
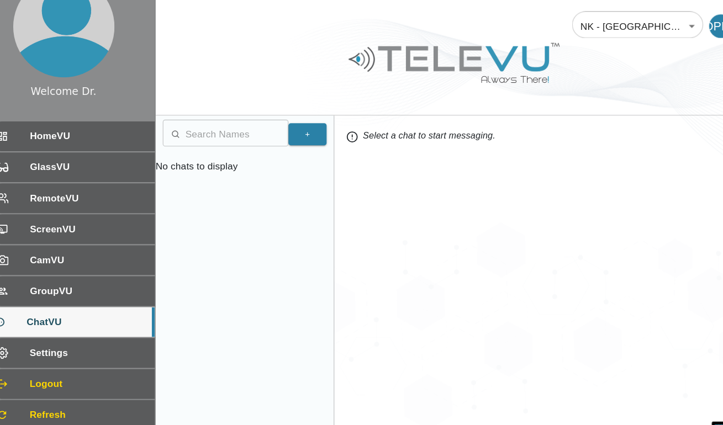
click at [104, 321] on span "Settings" at bounding box center [107, 327] width 107 height 13
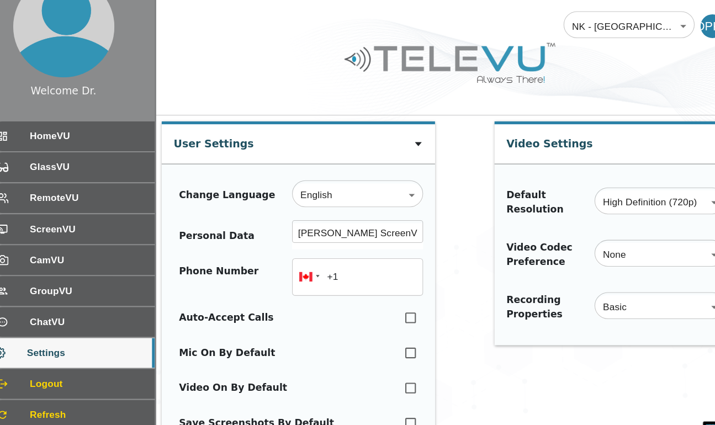
click at [113, 265] on span "GroupVU" at bounding box center [107, 269] width 107 height 13
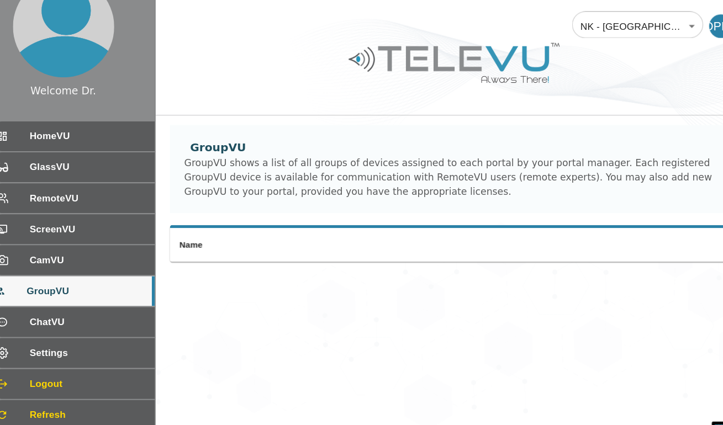
click at [125, 241] on span "CamVU" at bounding box center [107, 241] width 107 height 13
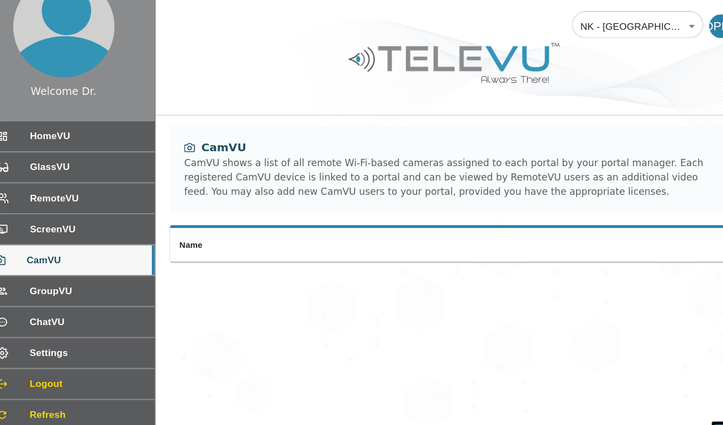
click at [118, 274] on span "GroupVU" at bounding box center [107, 269] width 107 height 13
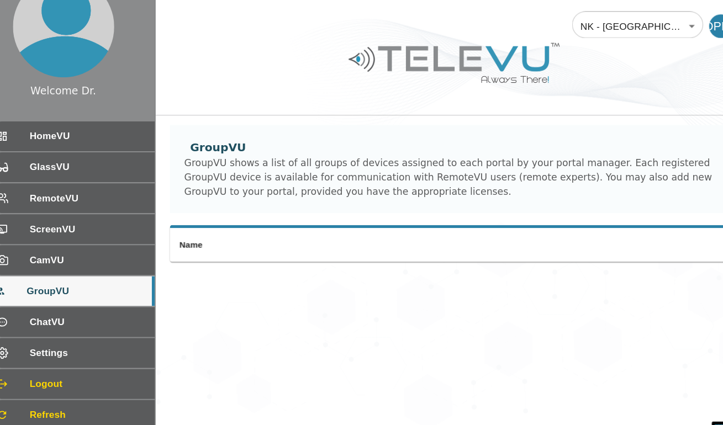
click at [126, 241] on span "CamVU" at bounding box center [107, 241] width 107 height 13
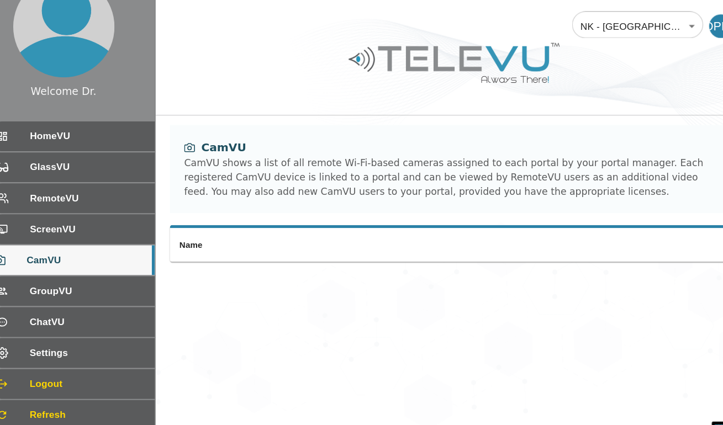
click at [135, 218] on span "ScreenVU" at bounding box center [107, 212] width 107 height 13
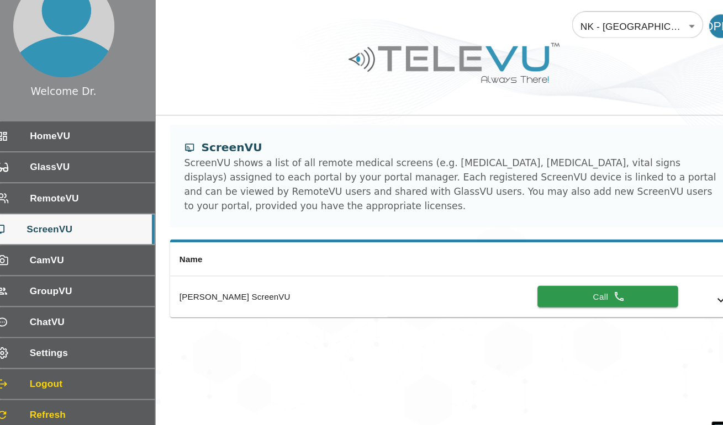
click at [602, 269] on icon "simple table" at bounding box center [599, 274] width 11 height 11
click at [26, 363] on div "Logout" at bounding box center [92, 356] width 156 height 28
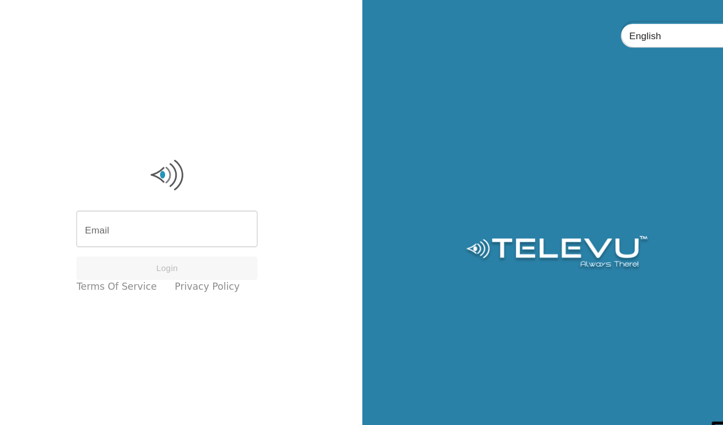
click at [163, 216] on input "Email" at bounding box center [181, 213] width 168 height 31
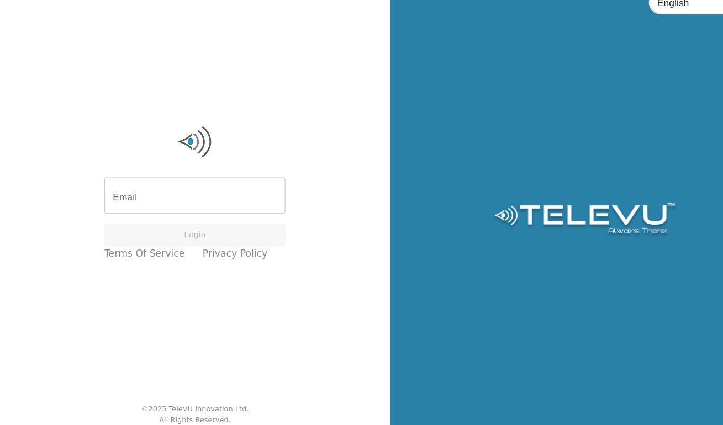
click at [177, 215] on input "Email" at bounding box center [181, 213] width 168 height 31
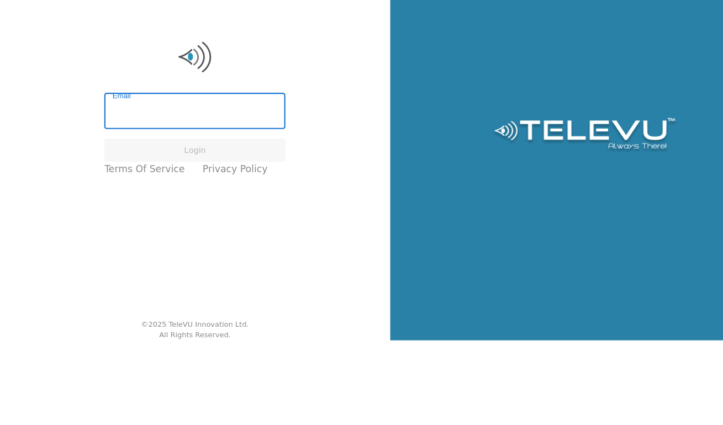
click at [187, 213] on input "Email" at bounding box center [181, 213] width 168 height 31
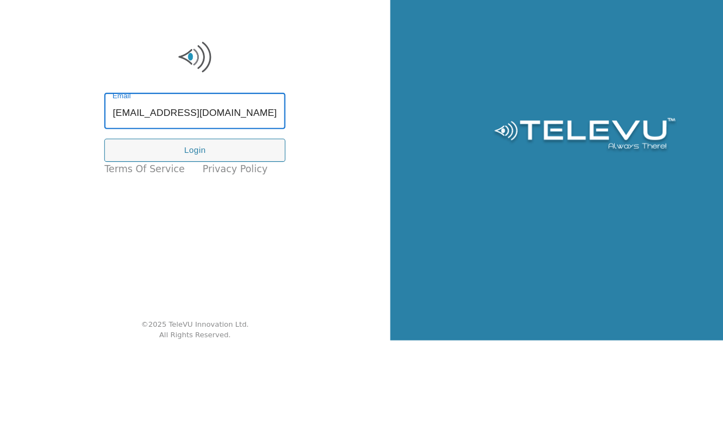
click at [181, 216] on input "[EMAIL_ADDRESS][DOMAIN_NAME]" at bounding box center [181, 213] width 168 height 31
type input "[EMAIL_ADDRESS][DOMAIN_NAME]"
click at [192, 253] on button "Login" at bounding box center [181, 249] width 168 height 22
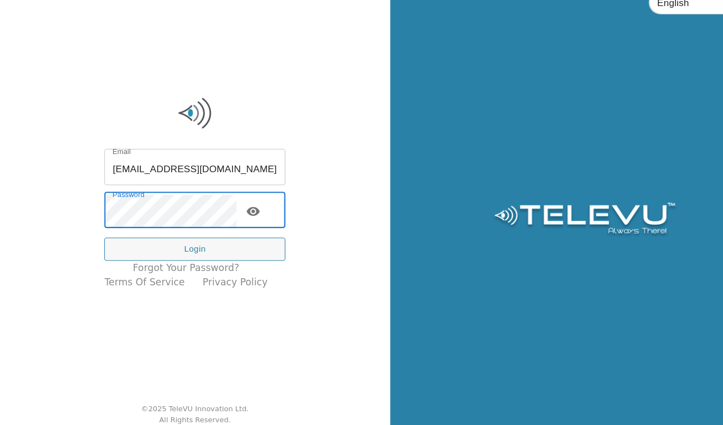
click at [241, 231] on icon "toggle password visibility" at bounding box center [234, 226] width 13 height 13
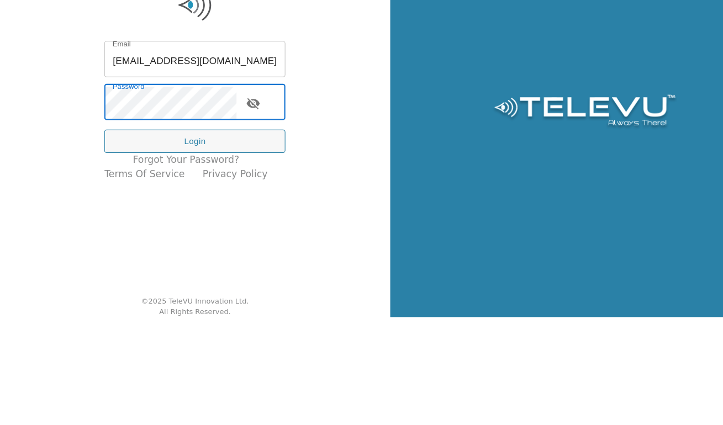
click at [187, 266] on button "Login" at bounding box center [181, 262] width 168 height 22
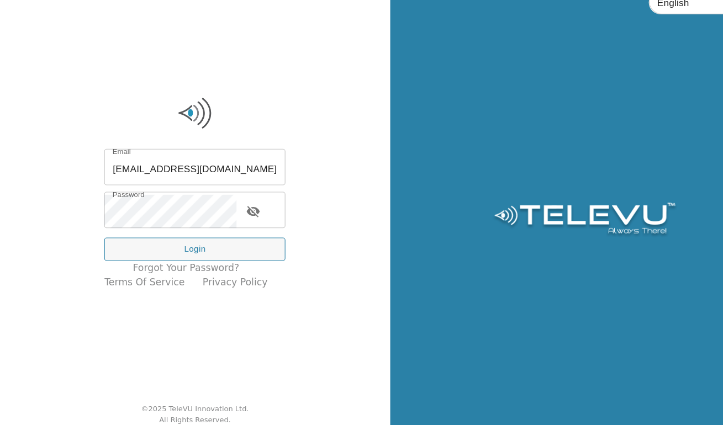
click at [235, 262] on button "Login" at bounding box center [181, 262] width 168 height 22
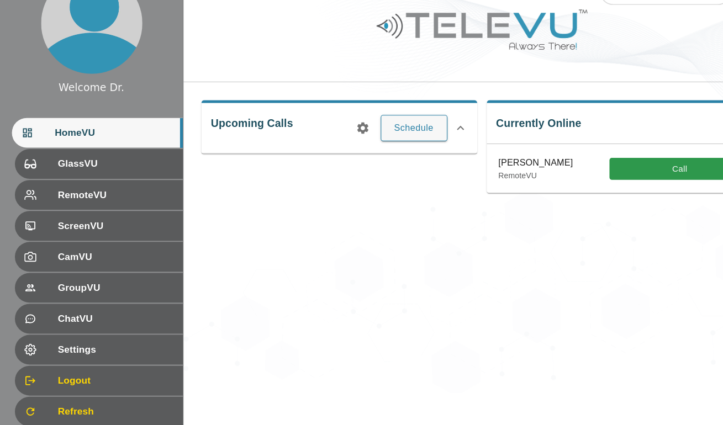
click at [79, 353] on span "Settings" at bounding box center [107, 354] width 107 height 13
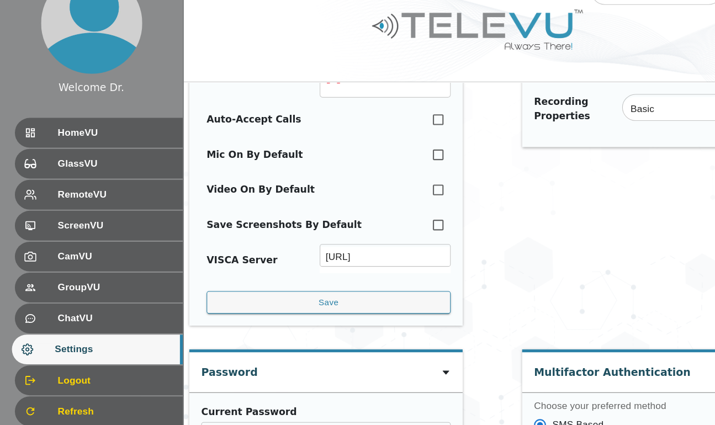
scroll to position [553, 0]
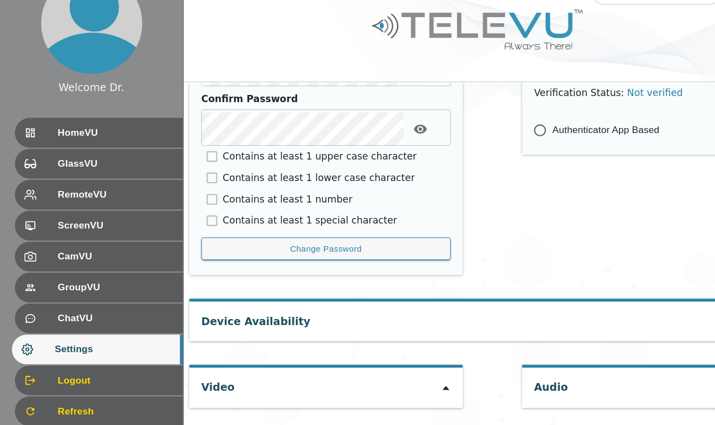
click at [409, 386] on div at bounding box center [413, 390] width 9 height 13
type input "bcd772c021509cf80e14ccc0af13aefee06b380f46f5f209c93f8d95717546a1"
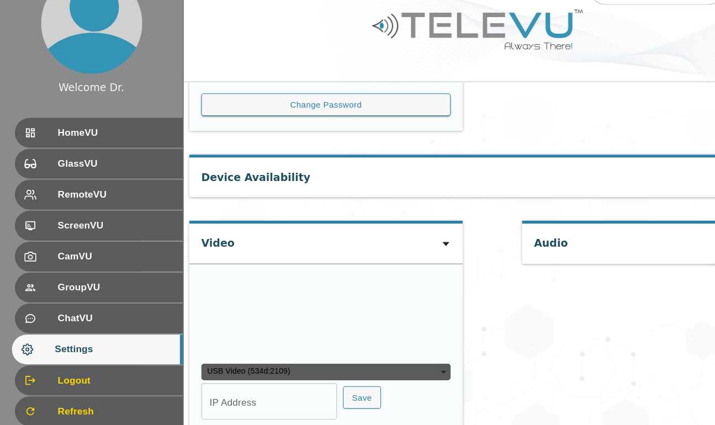
scroll to position [787, 0]
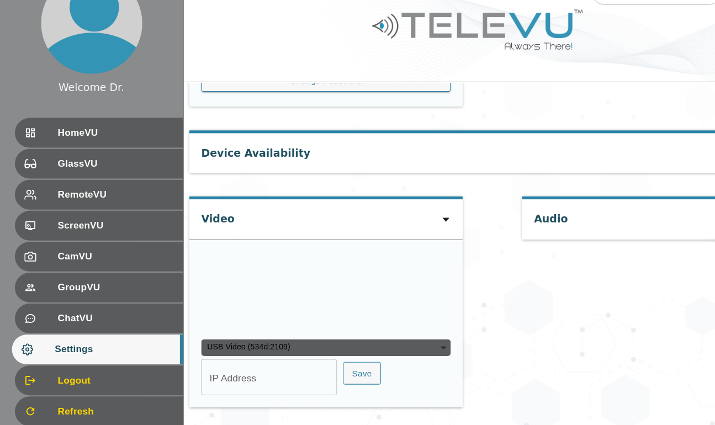
click at [70, 157] on span "HomeVU" at bounding box center [107, 153] width 107 height 13
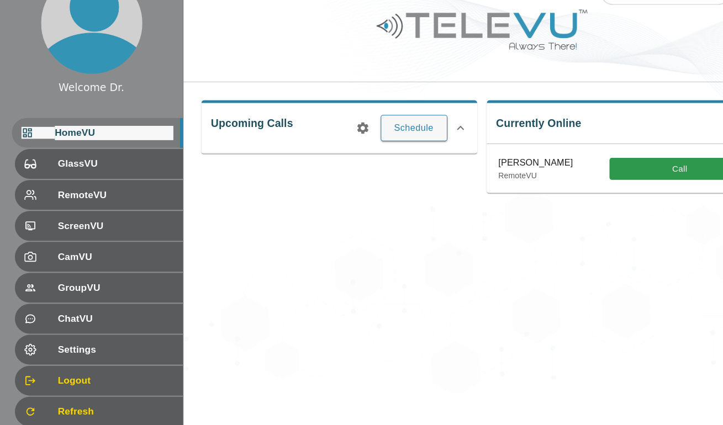
click at [56, 351] on span "Settings" at bounding box center [107, 354] width 107 height 13
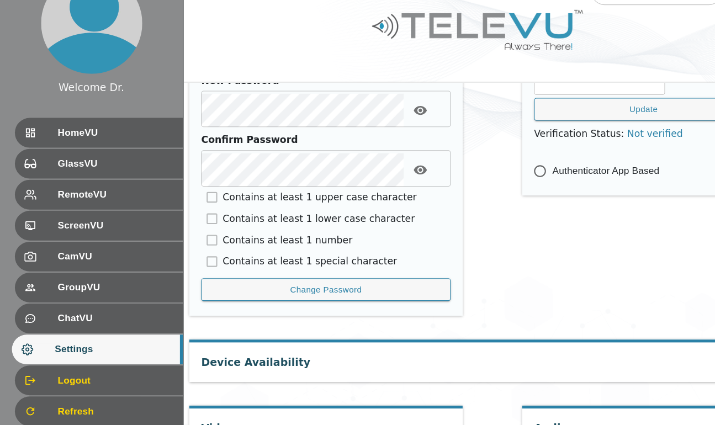
scroll to position [553, 0]
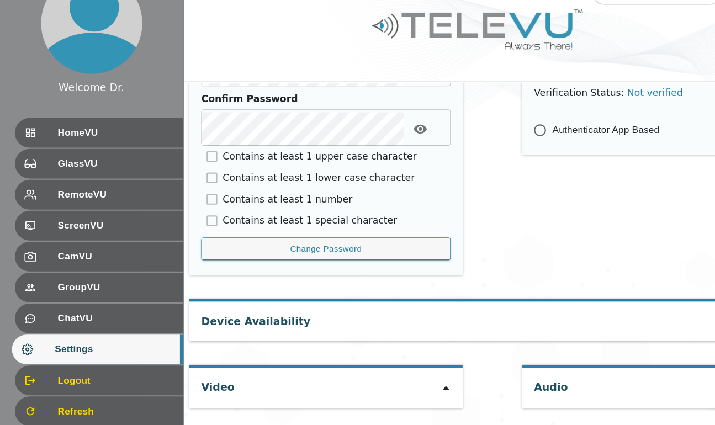
click at [233, 394] on div "Video" at bounding box center [302, 390] width 253 height 36
click at [409, 389] on icon at bounding box center [413, 390] width 9 height 9
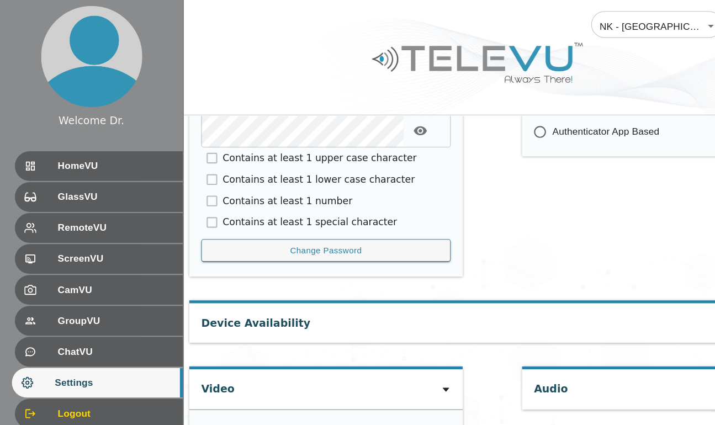
scroll to position [582, 0]
click at [68, 154] on span "HomeVU" at bounding box center [107, 153] width 107 height 13
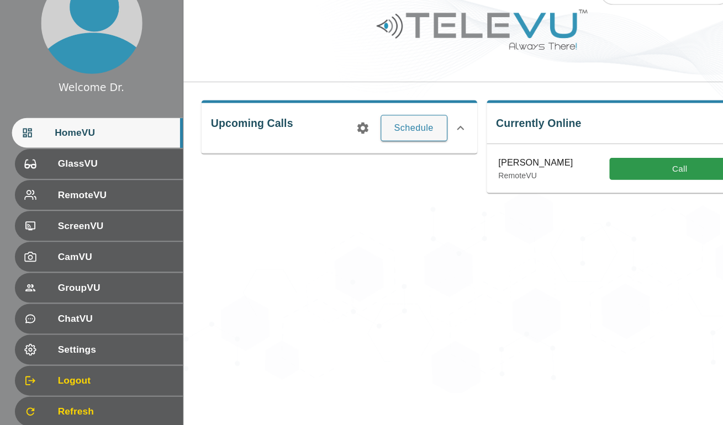
click at [613, 182] on button "Call" at bounding box center [630, 187] width 130 height 20
